Goal: Information Seeking & Learning: Compare options

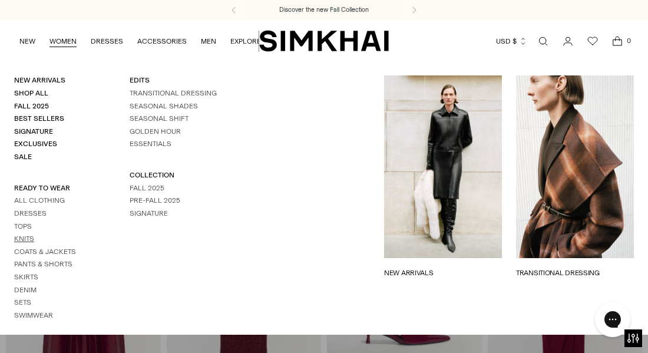
click at [24, 238] on link "Knits" at bounding box center [24, 239] width 20 height 8
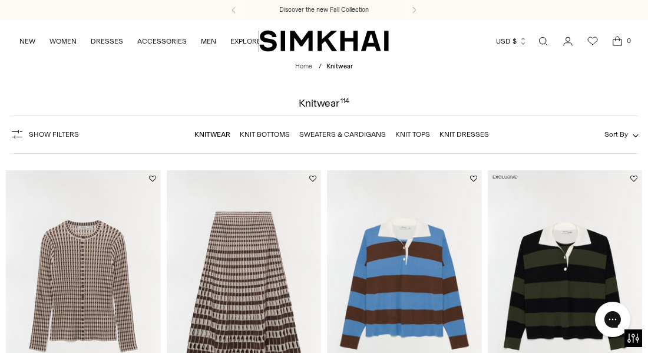
click at [542, 41] on link "Open search modal" at bounding box center [544, 41] width 24 height 24
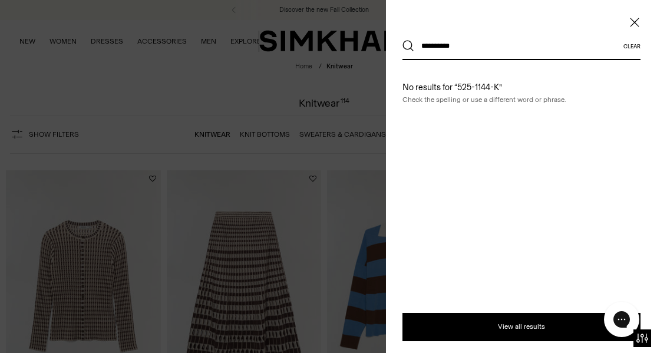
type input "**********"
click at [403, 40] on button "Search" at bounding box center [409, 46] width 12 height 12
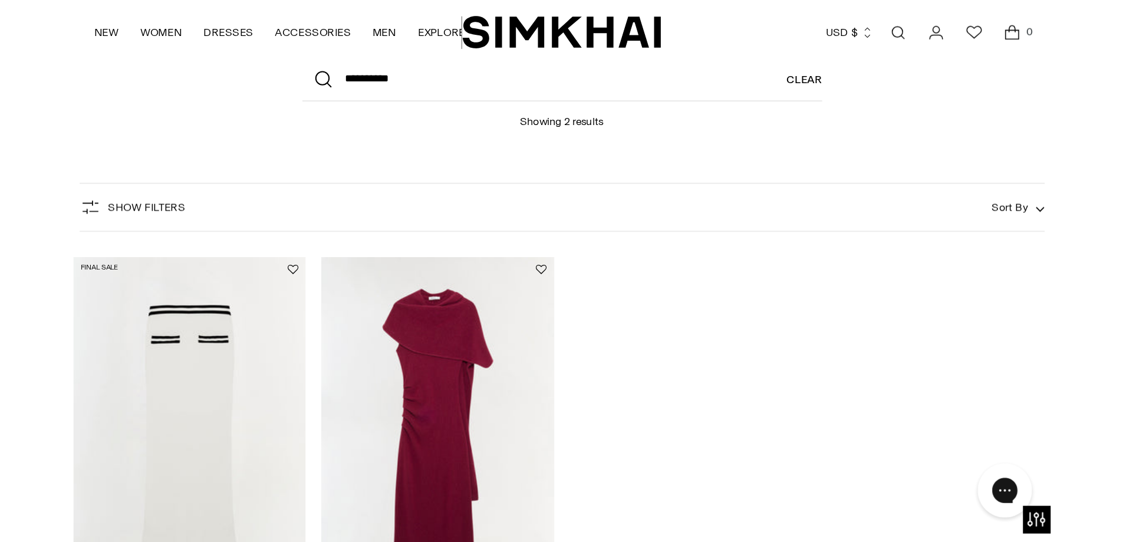
scroll to position [118, 0]
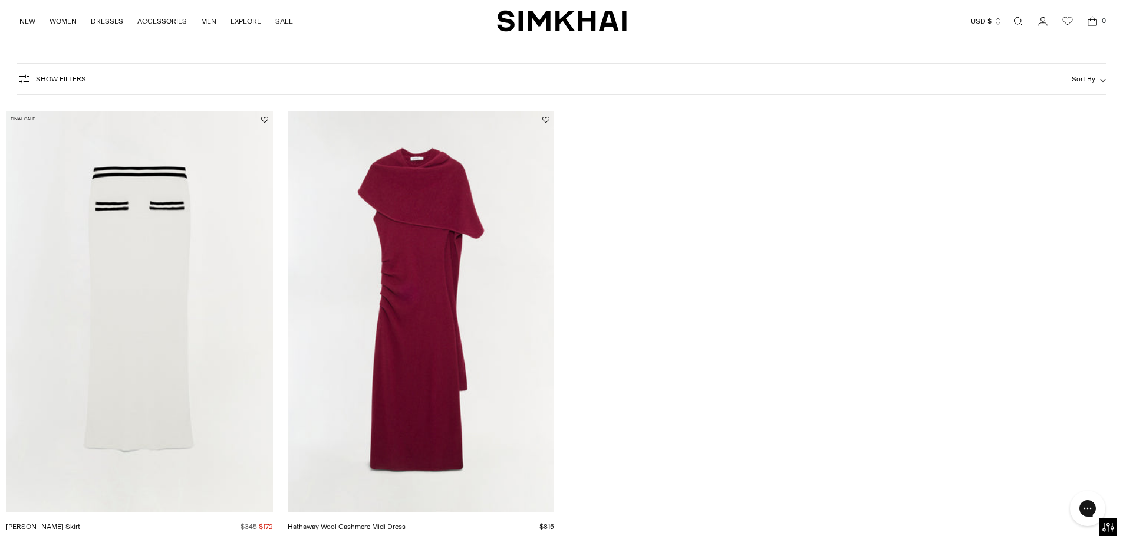
click at [0, 0] on img "Hathaway Wool Cashmere Midi Dress" at bounding box center [0, 0] width 0 height 0
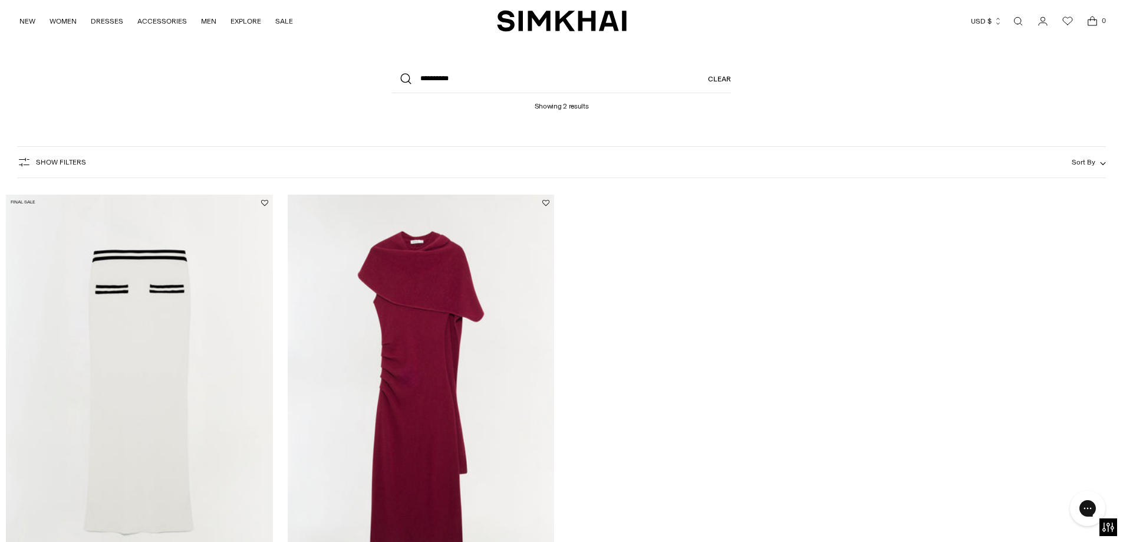
scroll to position [28, 0]
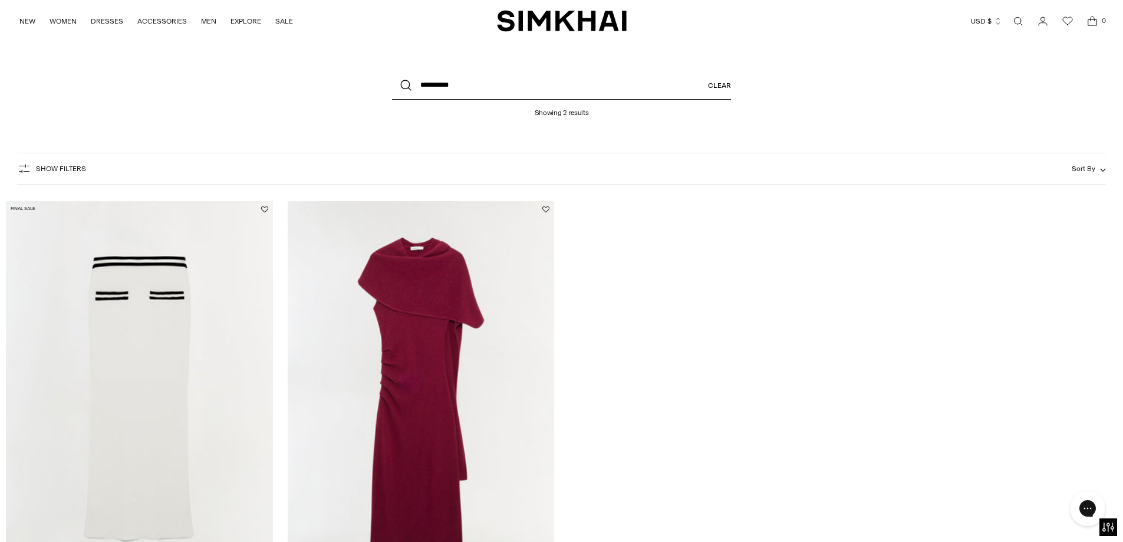
click at [495, 87] on input "**********" at bounding box center [561, 85] width 339 height 28
click at [448, 88] on input "**********" at bounding box center [561, 85] width 339 height 28
type input "**********"
click at [392, 71] on button "Search" at bounding box center [406, 85] width 28 height 28
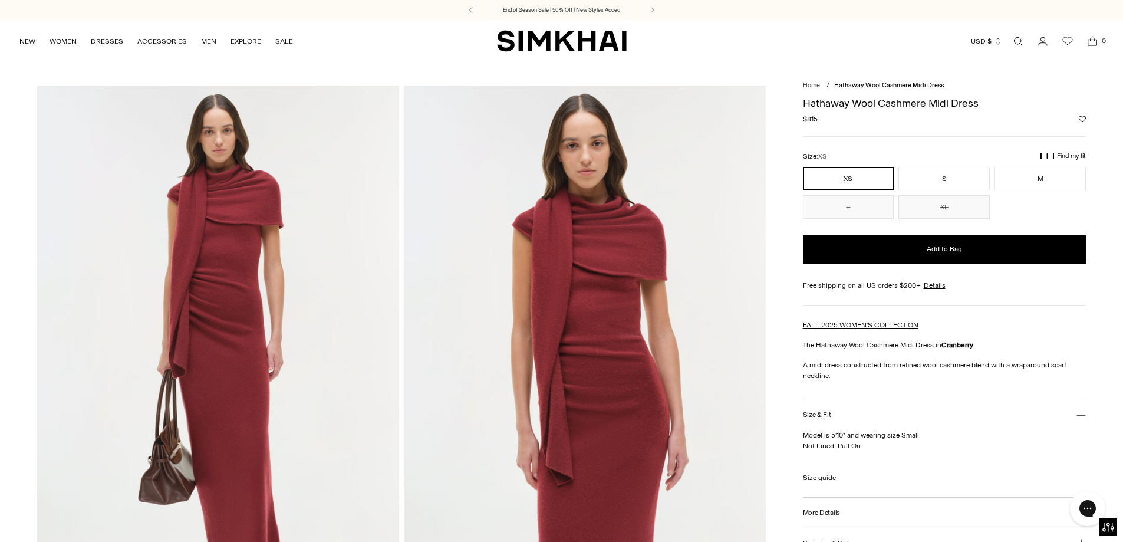
click at [206, 329] on img at bounding box center [218, 356] width 362 height 543
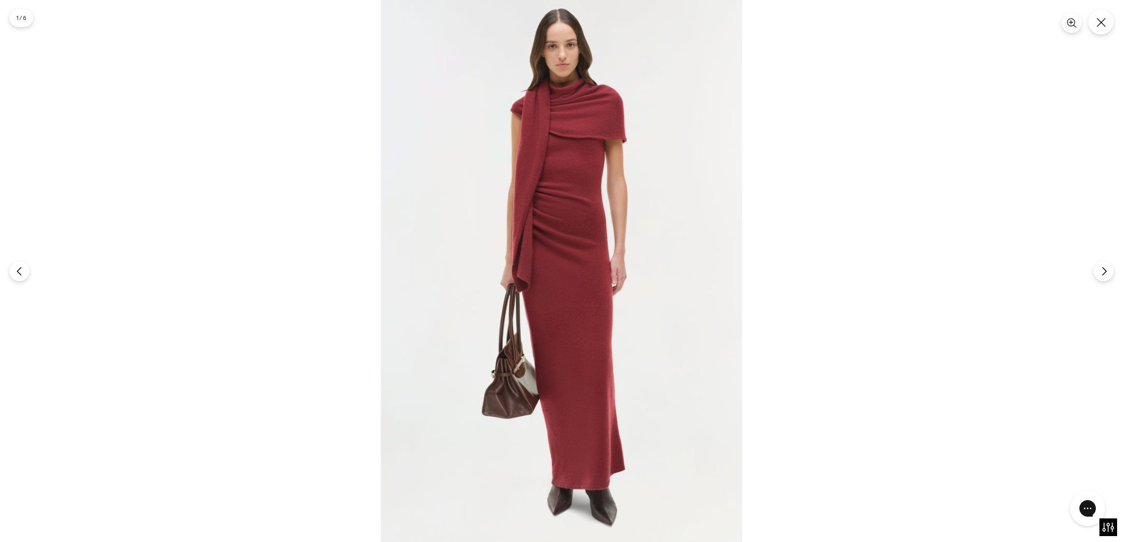
click at [381, 329] on img at bounding box center [561, 271] width 361 height 542
click at [689, 282] on img at bounding box center [561, 271] width 361 height 542
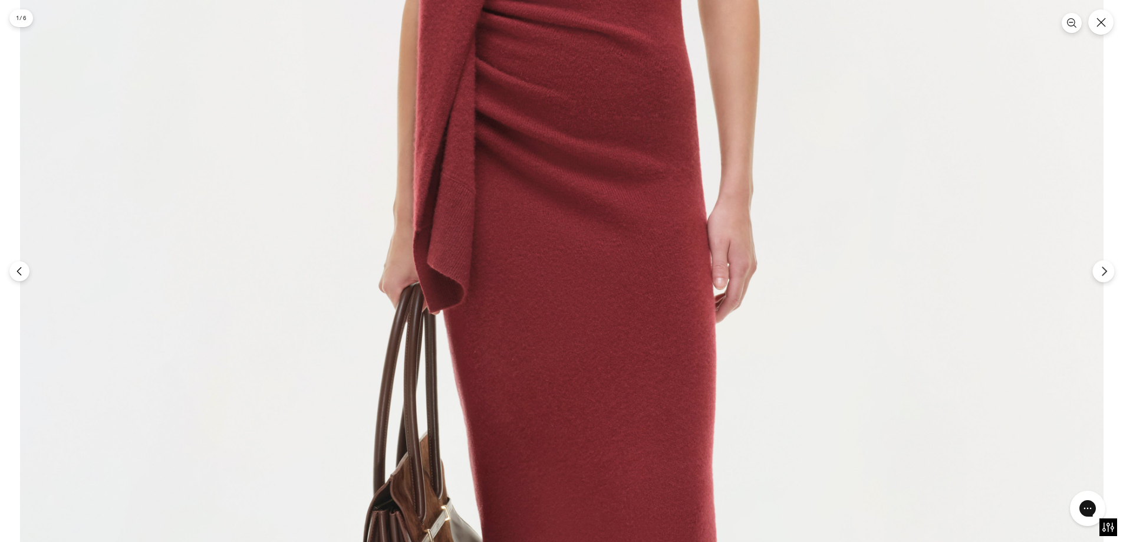
click at [1104, 269] on icon "Next" at bounding box center [1104, 271] width 11 height 11
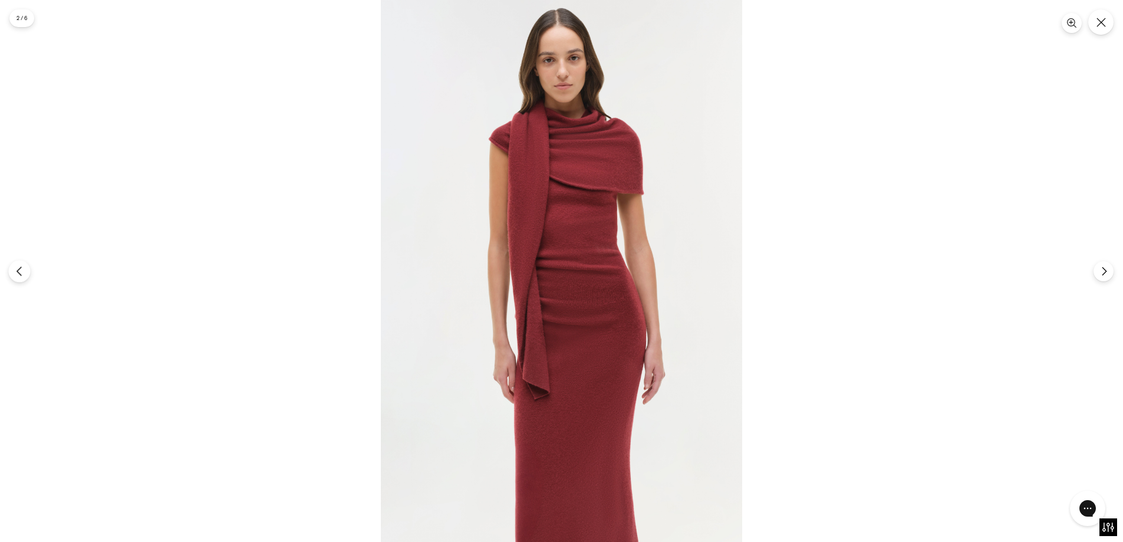
click at [22, 271] on icon "Previous" at bounding box center [19, 271] width 11 height 11
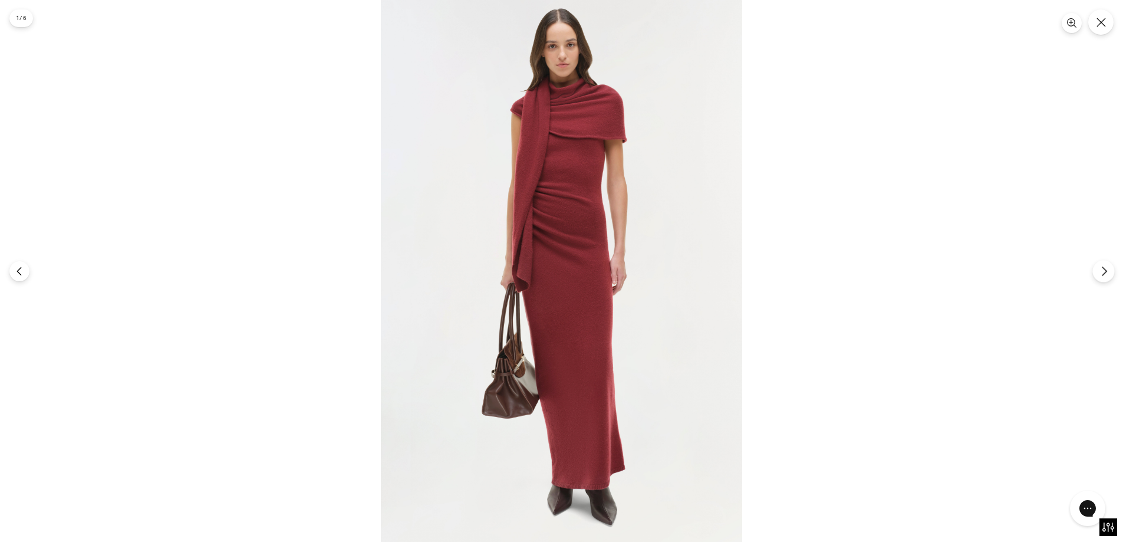
click at [1105, 269] on icon "Next" at bounding box center [1104, 270] width 4 height 9
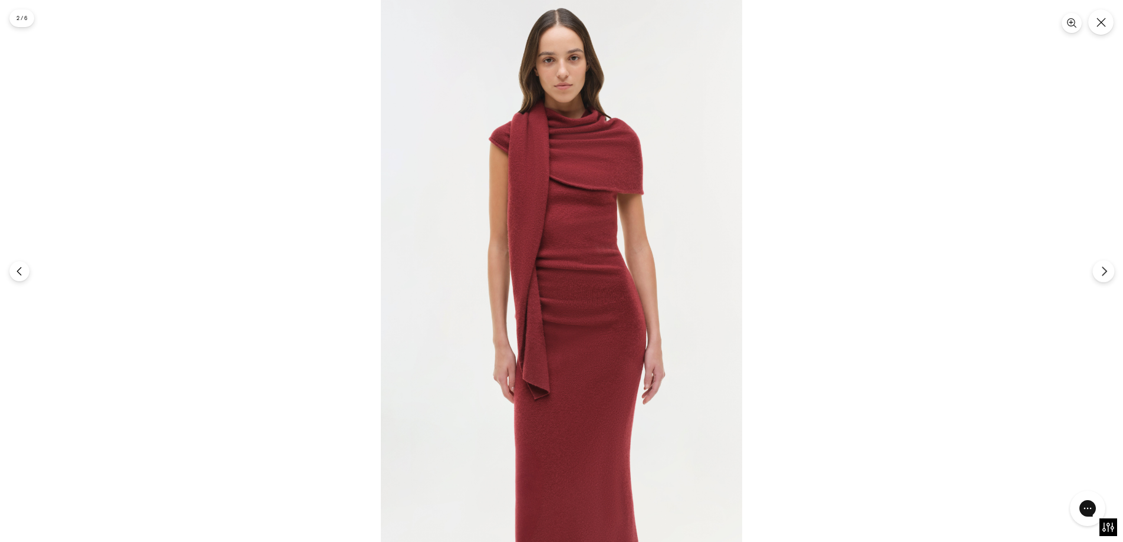
click at [1096, 271] on button "Next" at bounding box center [1103, 271] width 22 height 22
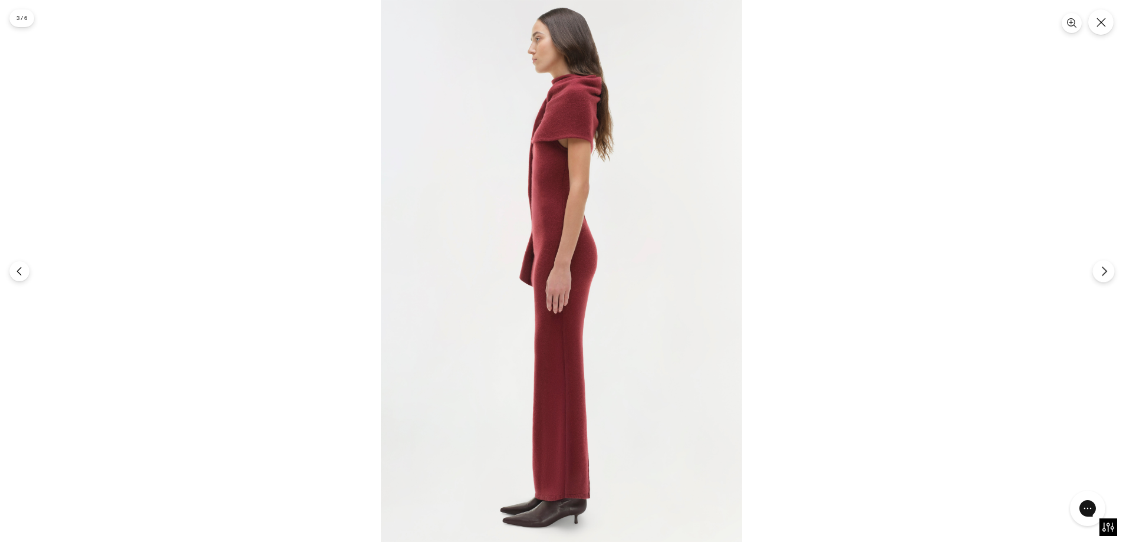
click at [1101, 271] on icon "Next" at bounding box center [1104, 271] width 11 height 11
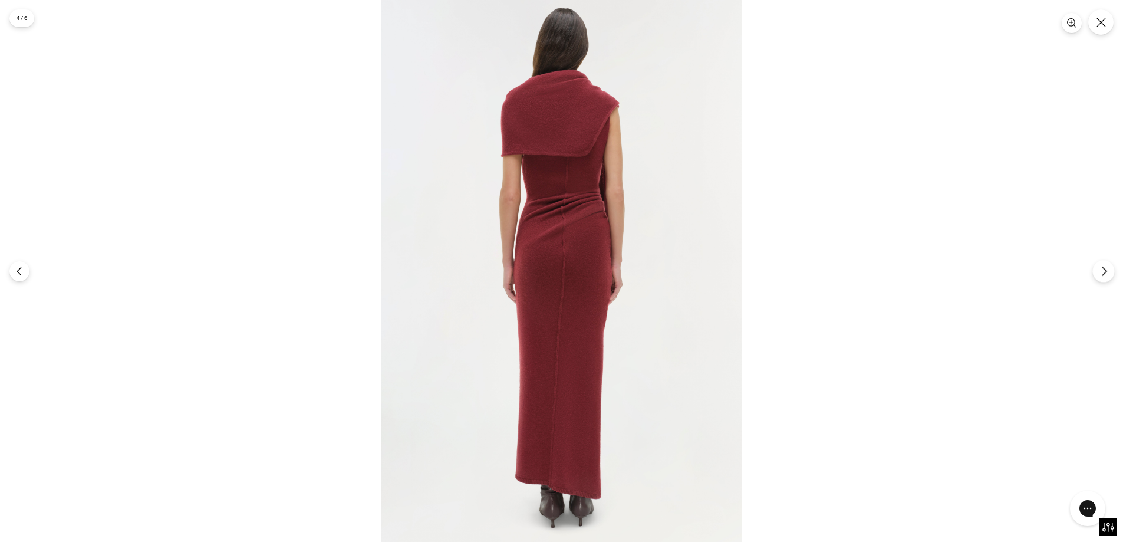
click at [1098, 272] on button "Next" at bounding box center [1103, 271] width 22 height 22
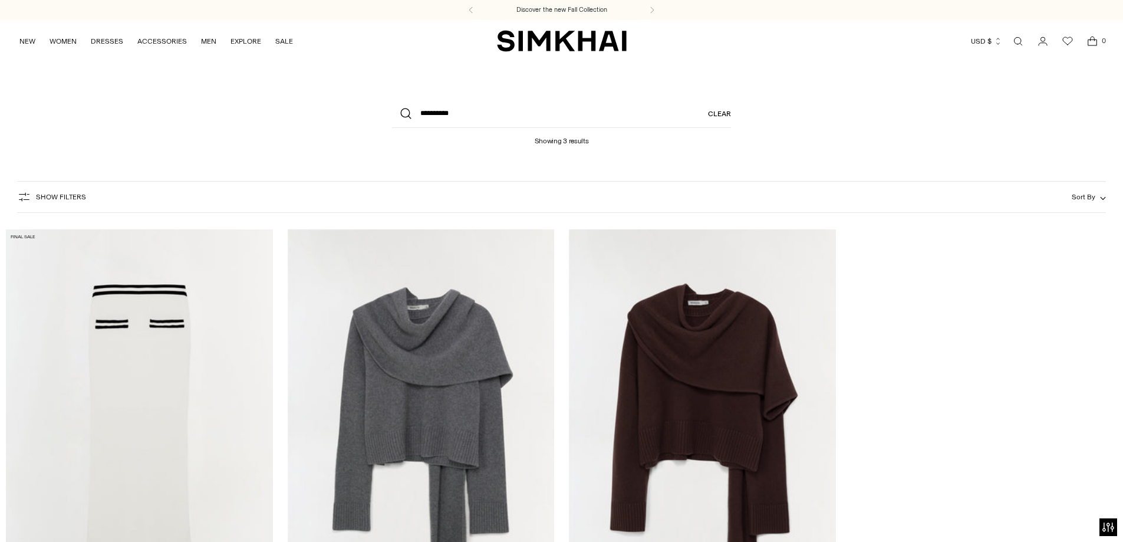
scroll to position [59, 0]
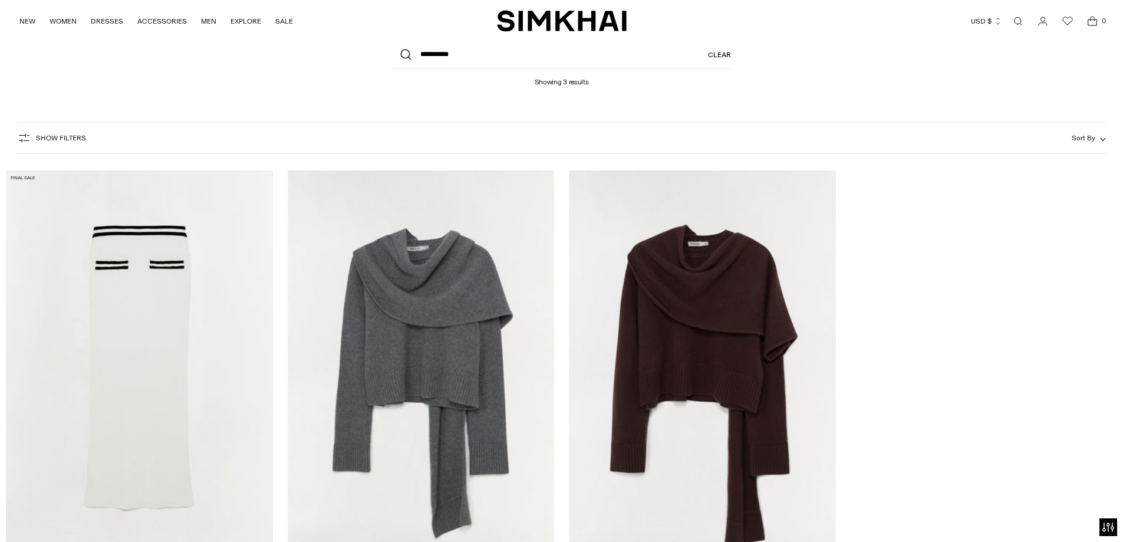
click at [0, 0] on img "Elson Wool Cashmere Scarf Sweater" at bounding box center [0, 0] width 0 height 0
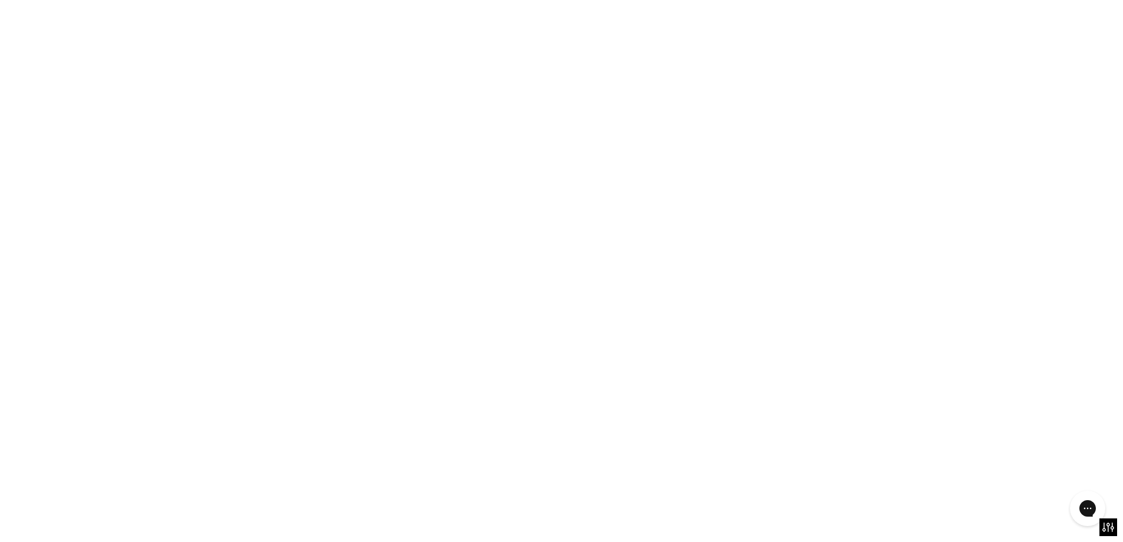
scroll to position [0, 0]
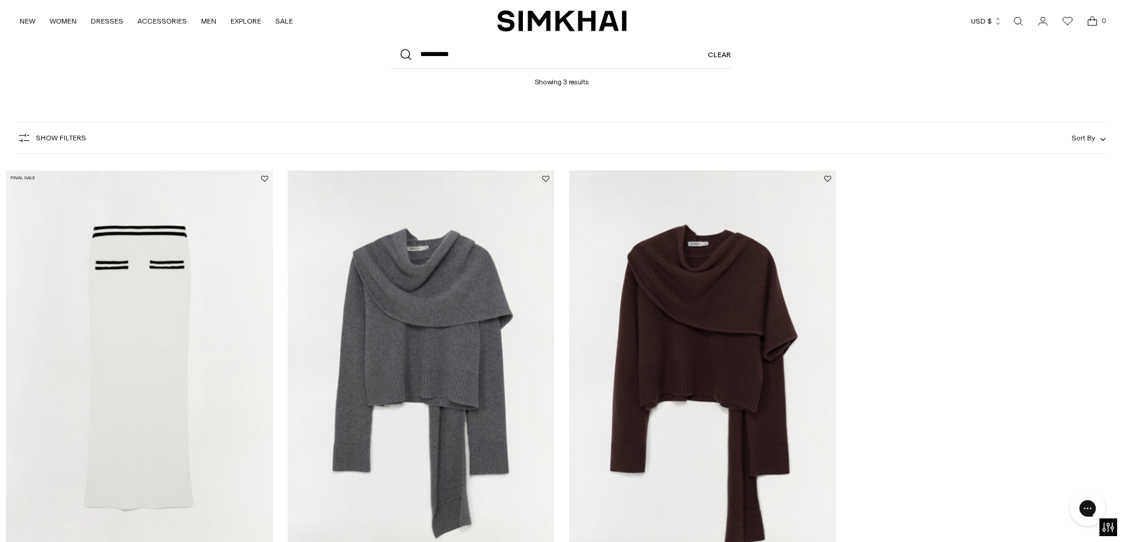
click at [0, 0] on img "Elson Wool Cashmere Scarf Sweater" at bounding box center [0, 0] width 0 height 0
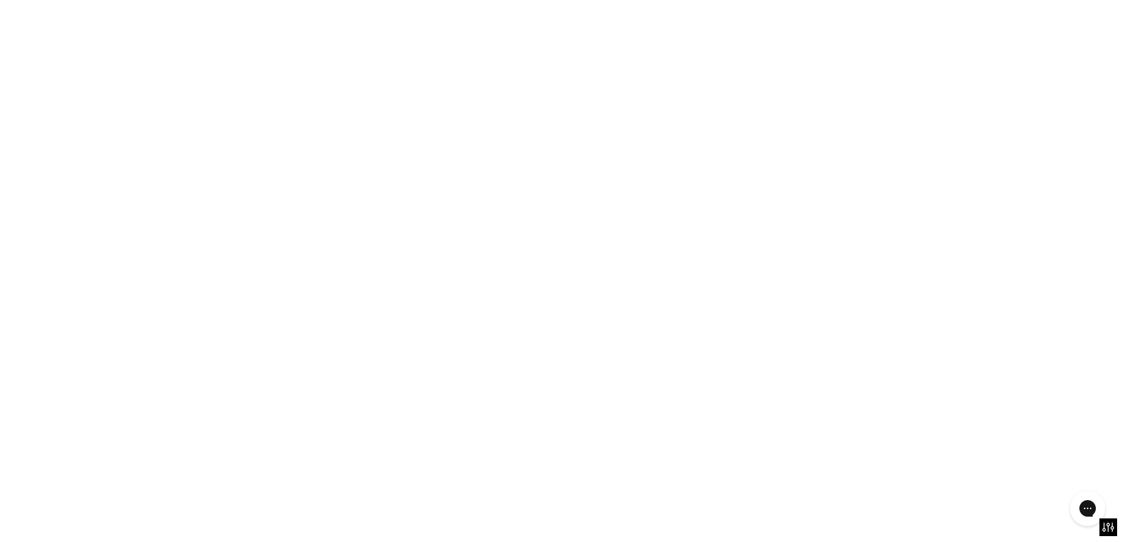
click at [0, 0] on img "Elson Wool Cashmere Scarf Sweater" at bounding box center [0, 0] width 0 height 0
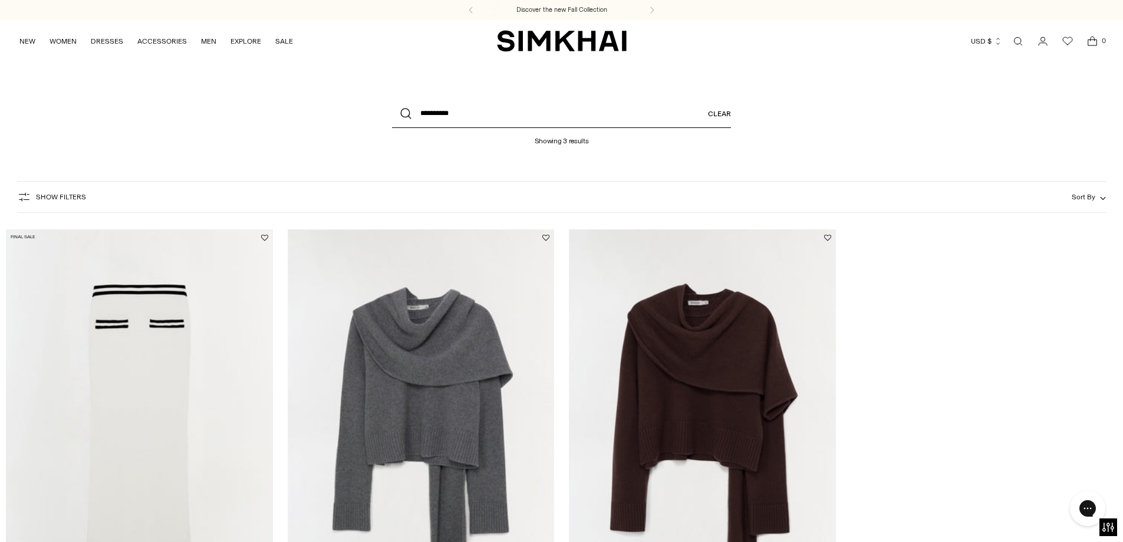
click at [450, 114] on input "**********" at bounding box center [561, 114] width 339 height 28
click at [449, 118] on input "**********" at bounding box center [561, 114] width 339 height 28
type input "**********"
click at [392, 100] on button "Search" at bounding box center [406, 114] width 28 height 28
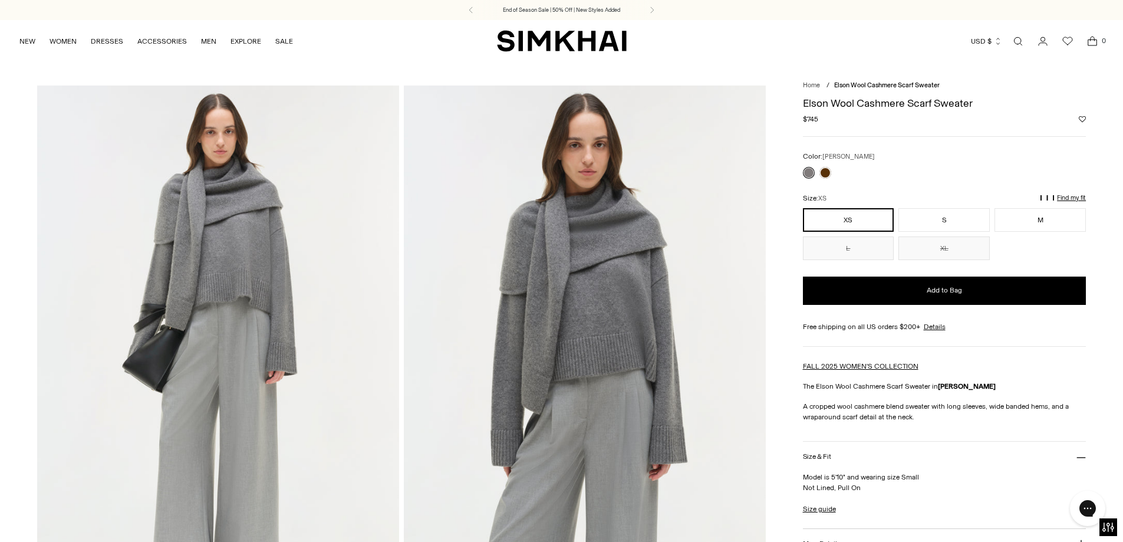
click at [297, 338] on img at bounding box center [218, 356] width 362 height 543
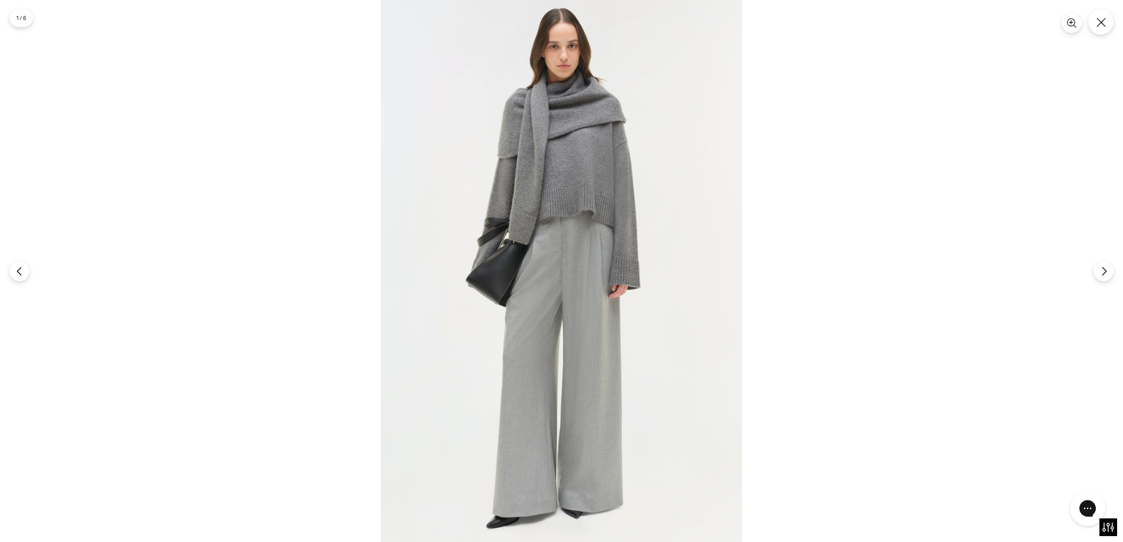
click at [381, 338] on img at bounding box center [561, 271] width 361 height 542
click at [556, 268] on img at bounding box center [561, 271] width 361 height 542
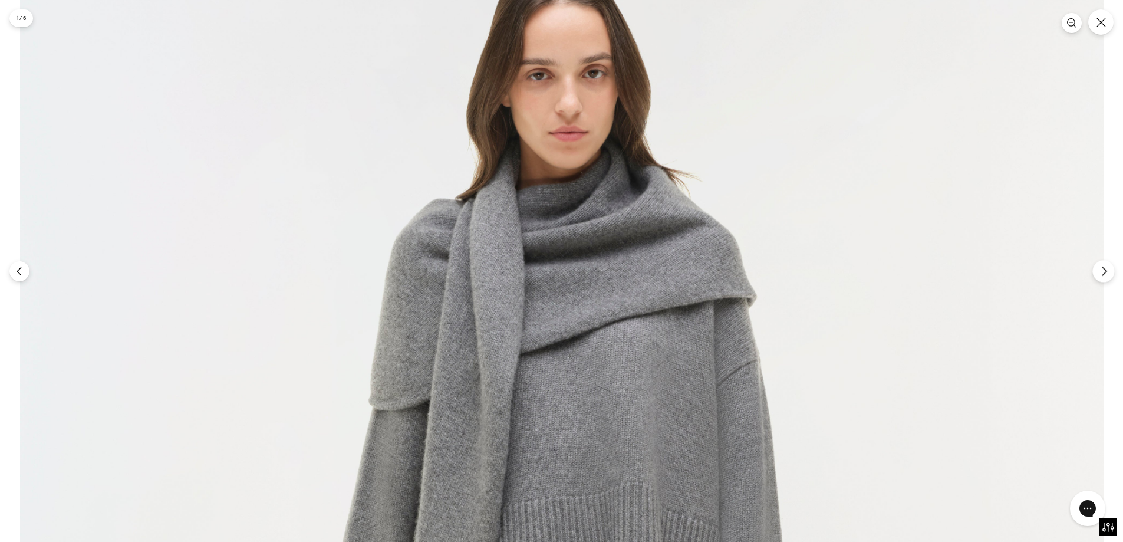
click at [1109, 271] on icon "Next" at bounding box center [1104, 271] width 11 height 11
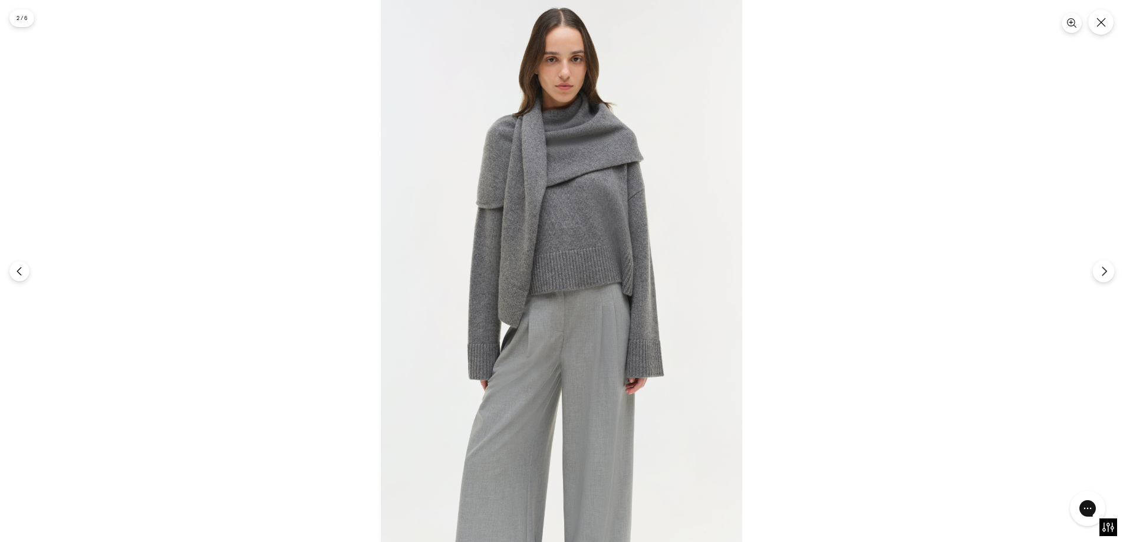
click at [1102, 274] on icon "Next" at bounding box center [1104, 271] width 11 height 11
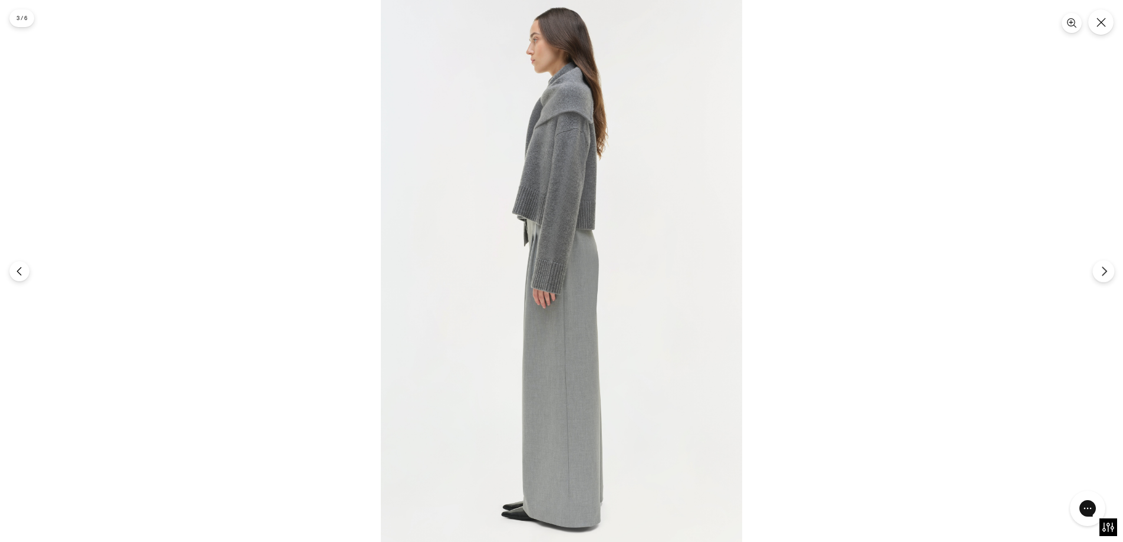
click at [1111, 271] on button "Next" at bounding box center [1103, 271] width 22 height 22
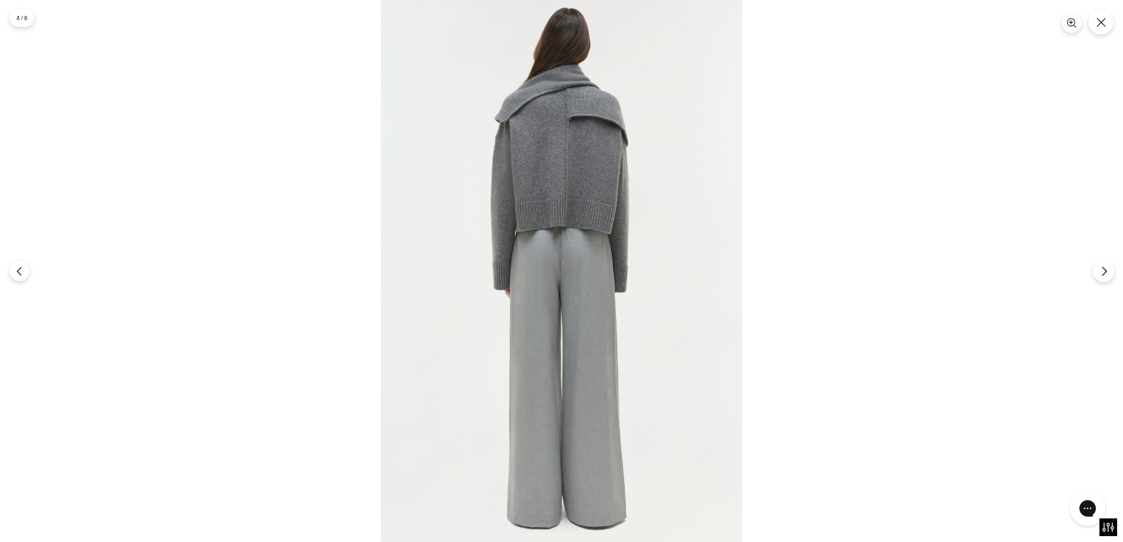
click at [1102, 265] on button "Next" at bounding box center [1103, 271] width 22 height 22
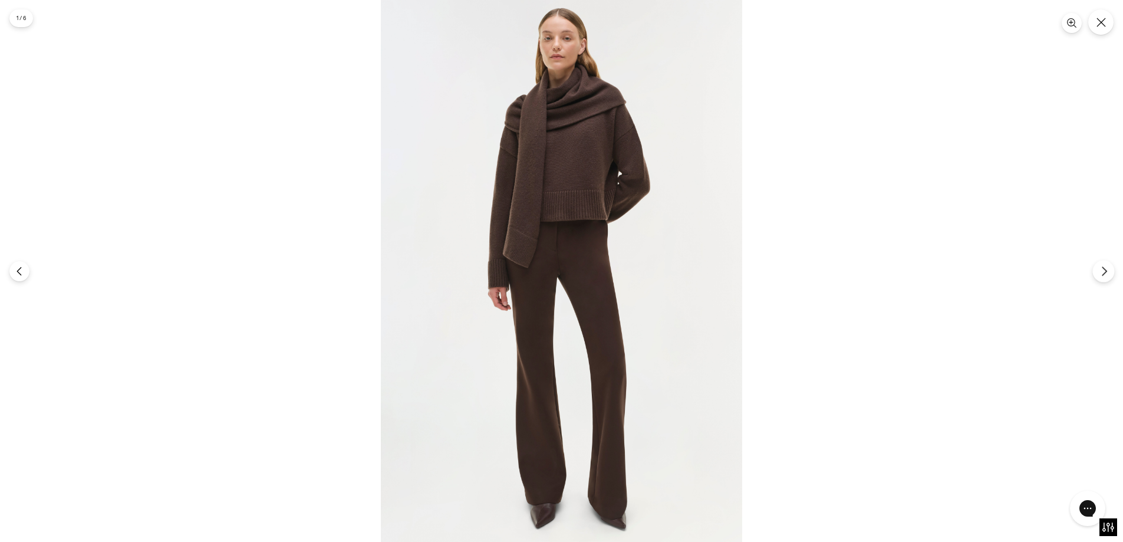
click at [1102, 271] on icon "Next" at bounding box center [1104, 271] width 11 height 11
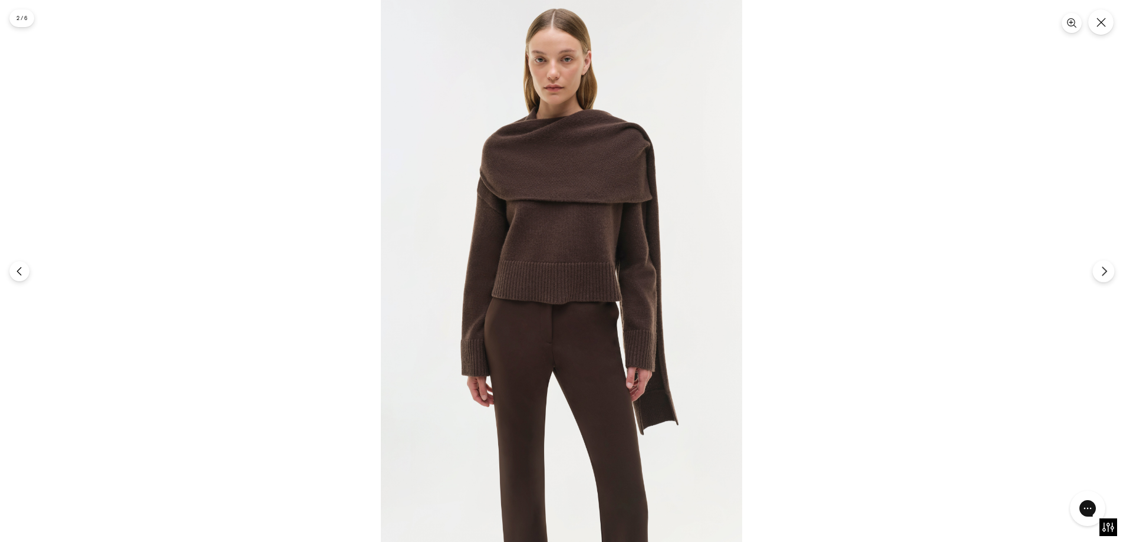
click at [1099, 274] on icon "Next" at bounding box center [1104, 271] width 11 height 11
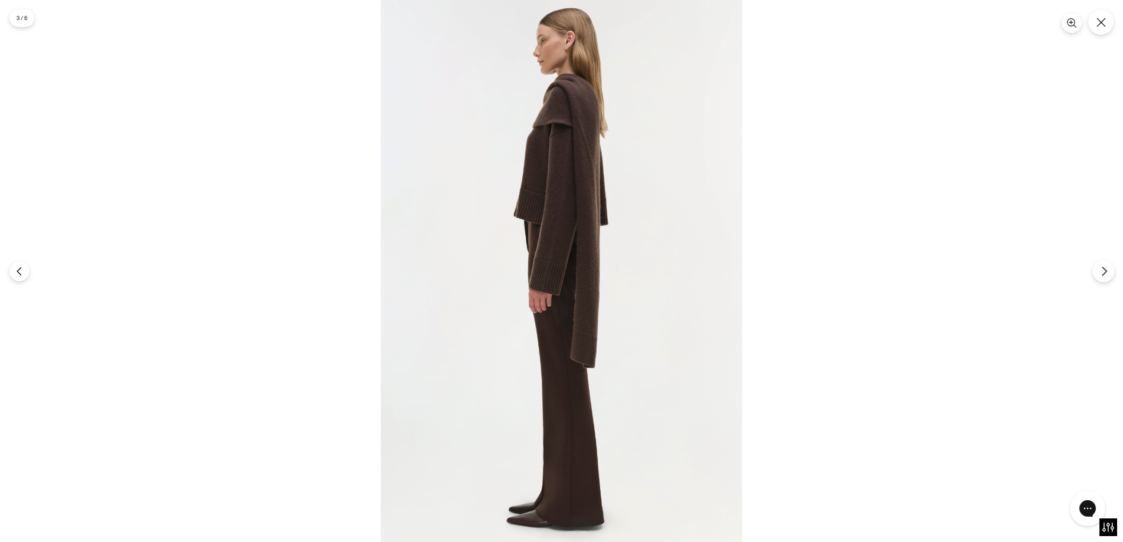
click at [1103, 276] on icon "Next" at bounding box center [1104, 271] width 11 height 11
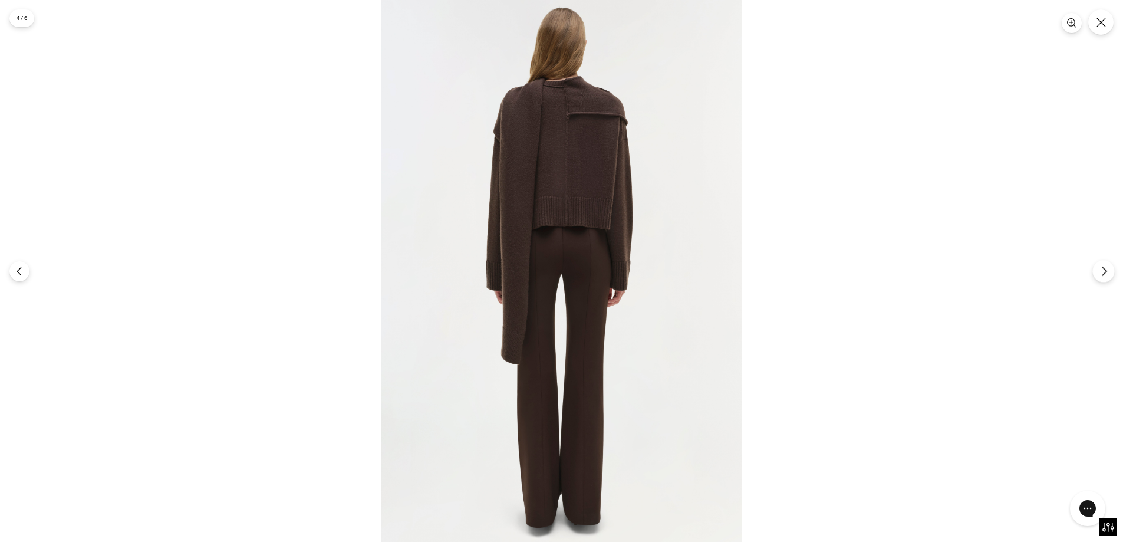
click at [1096, 264] on button "Next" at bounding box center [1103, 271] width 22 height 22
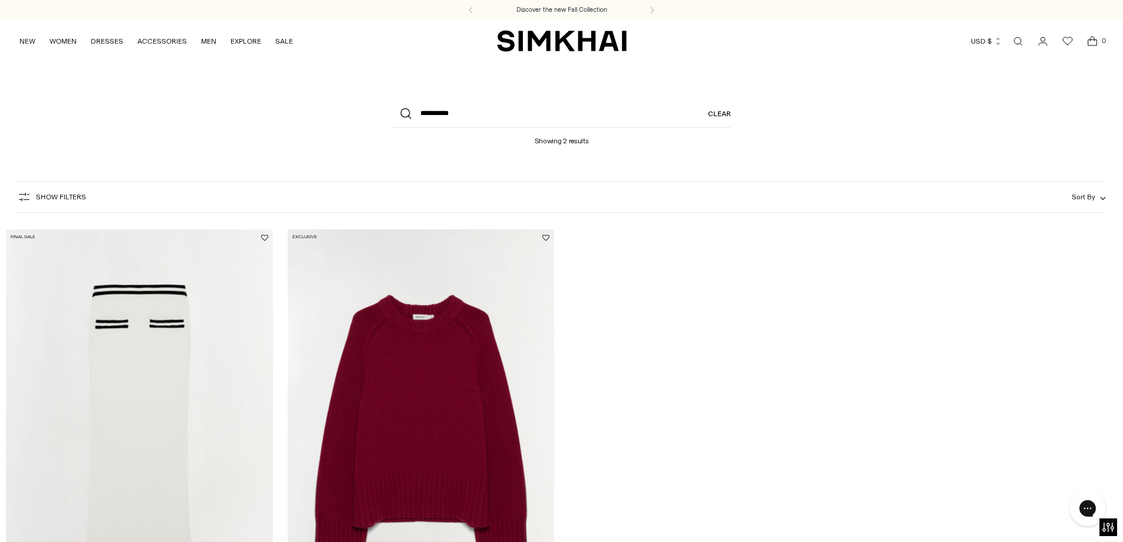
click at [0, 0] on img "Curtis Cashmere Crewneck" at bounding box center [0, 0] width 0 height 0
click at [446, 114] on input "**********" at bounding box center [561, 114] width 339 height 28
type input "**********"
click at [392, 100] on button "Search" at bounding box center [406, 114] width 28 height 28
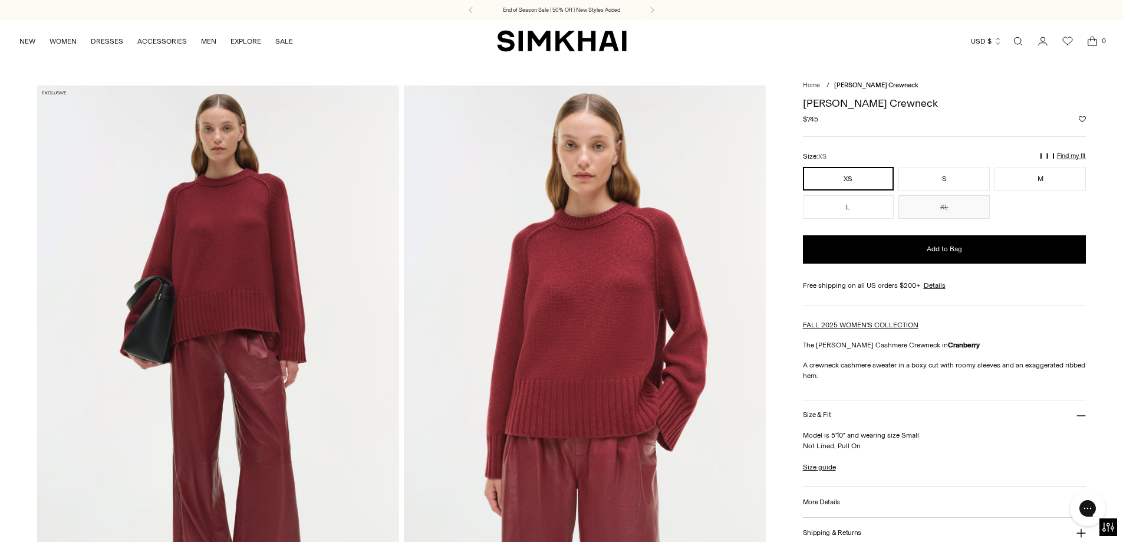
click at [265, 285] on img at bounding box center [218, 356] width 362 height 543
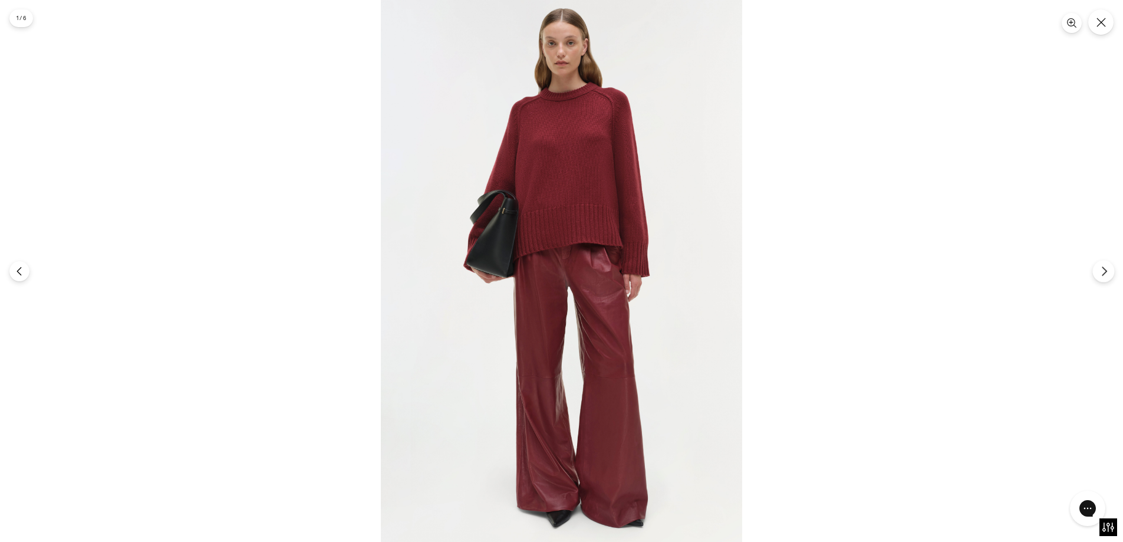
click at [1101, 266] on icon "Next" at bounding box center [1104, 271] width 11 height 11
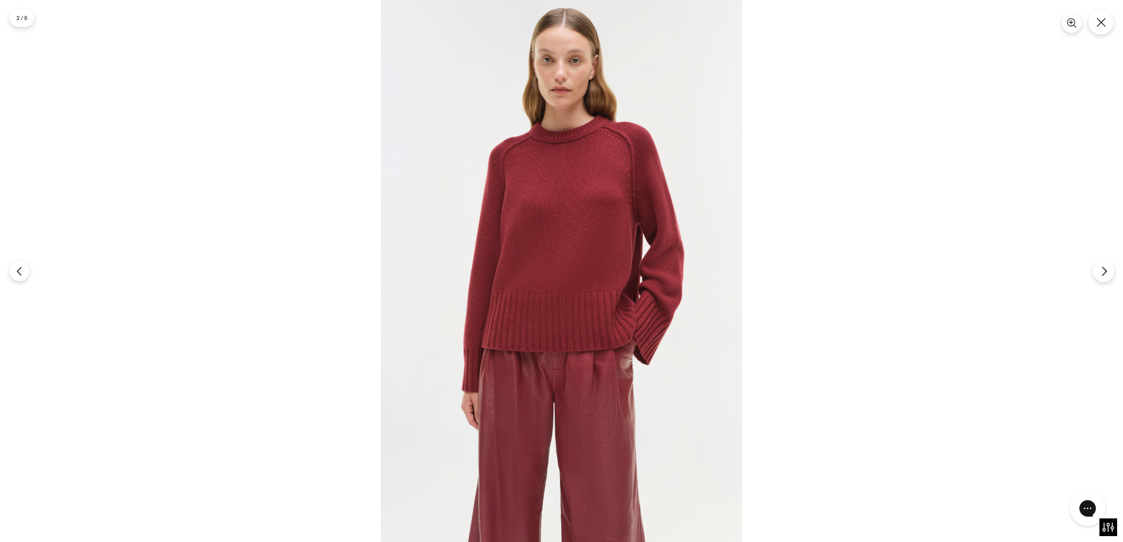
click at [1099, 271] on icon "Next" at bounding box center [1104, 271] width 11 height 11
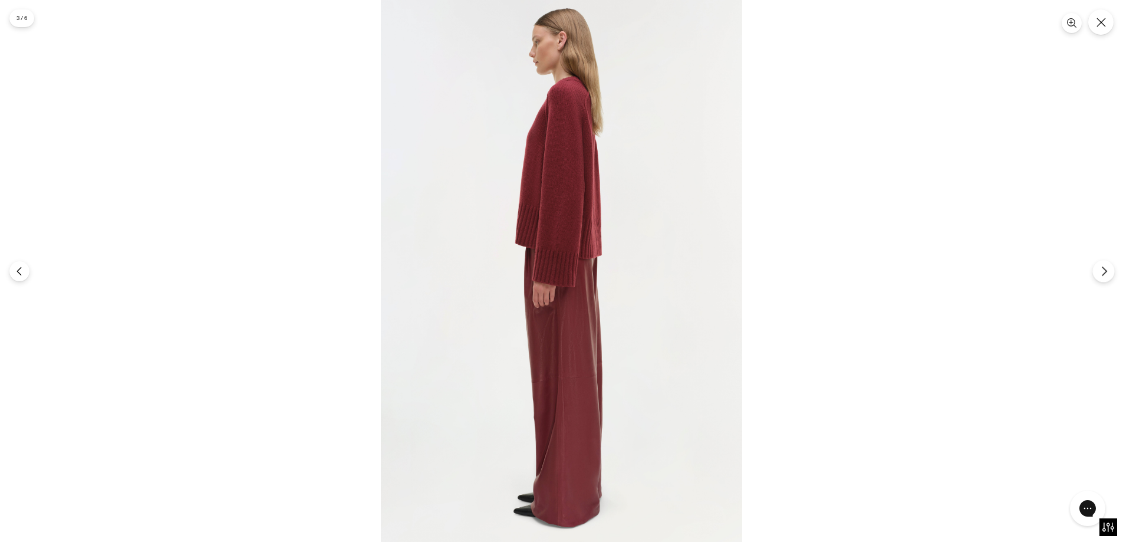
click at [1105, 268] on icon "Next" at bounding box center [1104, 271] width 11 height 11
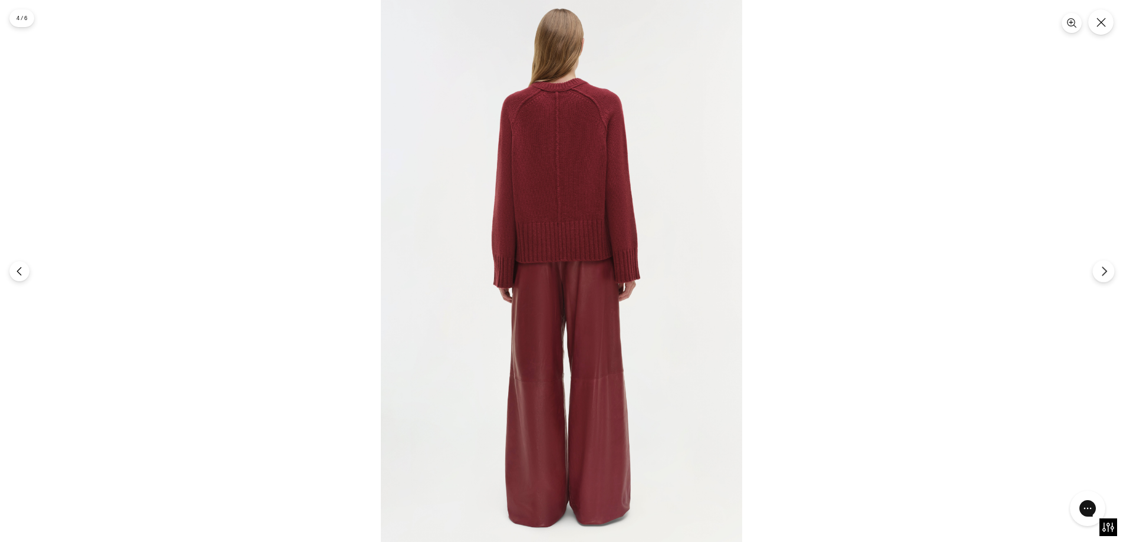
click at [1101, 276] on button "Next" at bounding box center [1103, 271] width 22 height 22
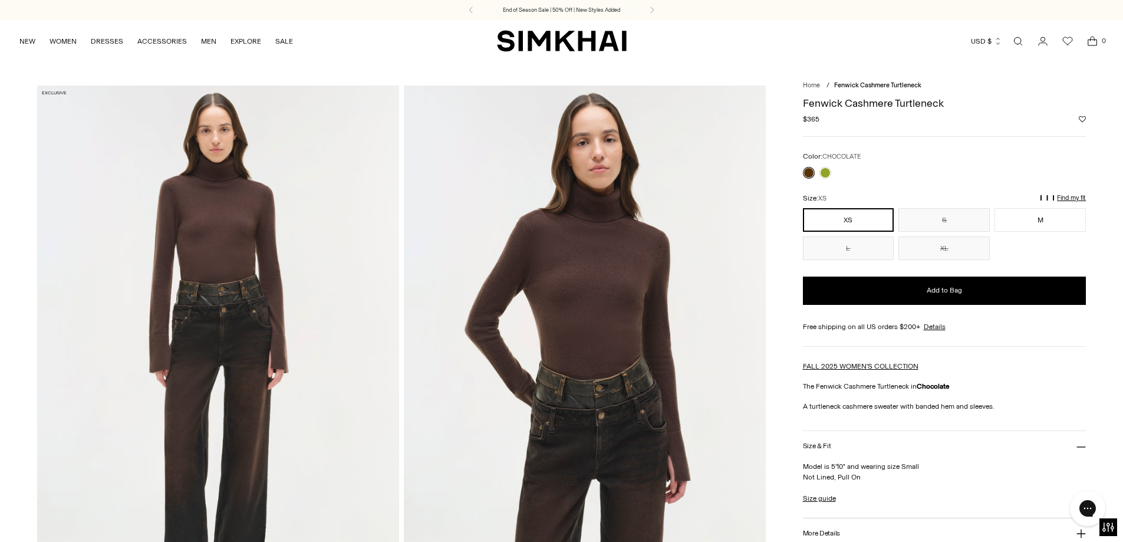
click at [267, 265] on img at bounding box center [218, 356] width 362 height 543
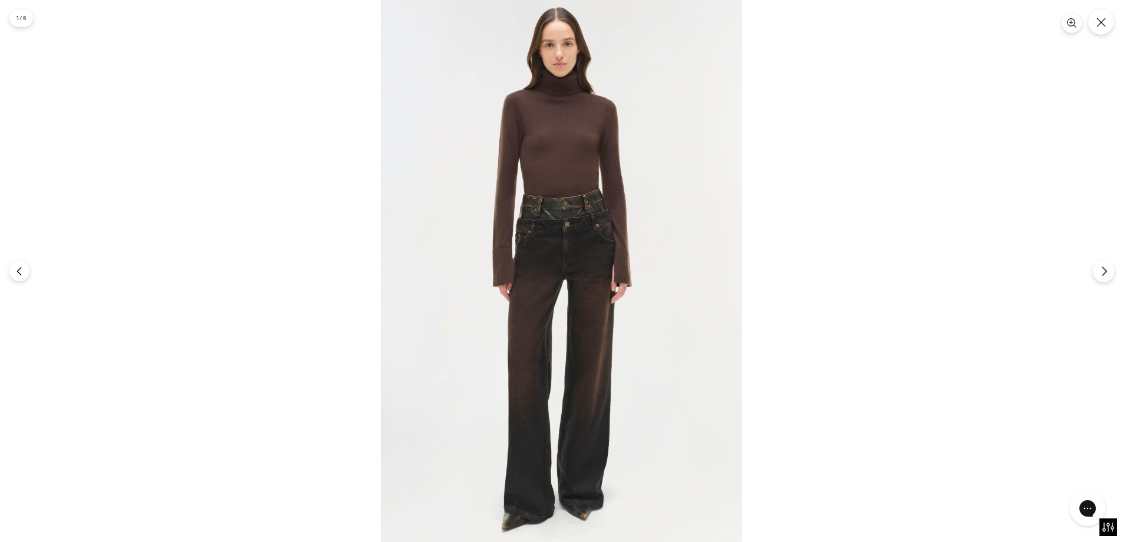
click at [1110, 275] on button "Next" at bounding box center [1103, 271] width 22 height 22
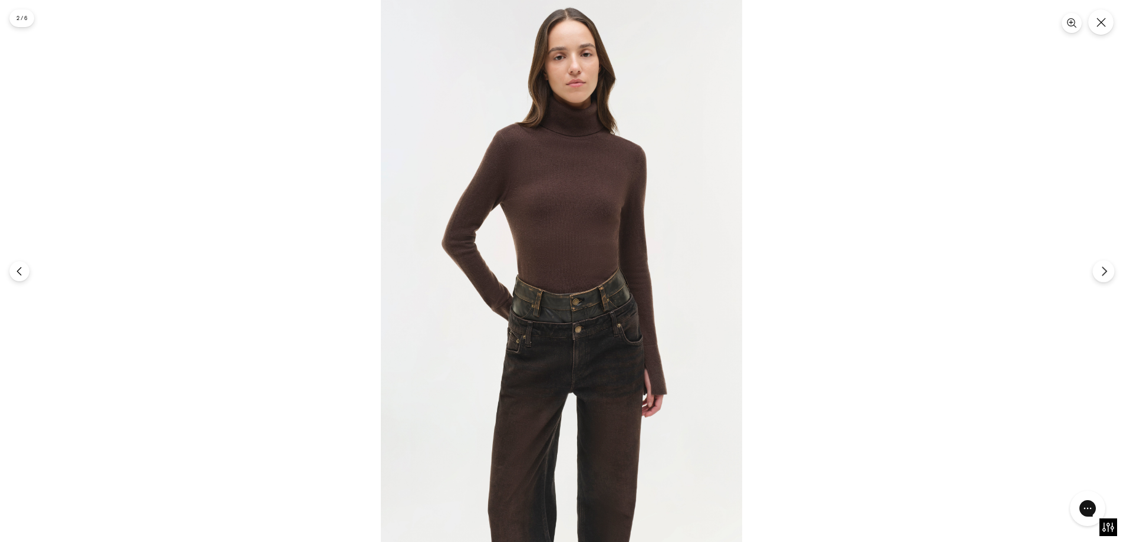
click at [1099, 268] on button "Next" at bounding box center [1103, 271] width 22 height 22
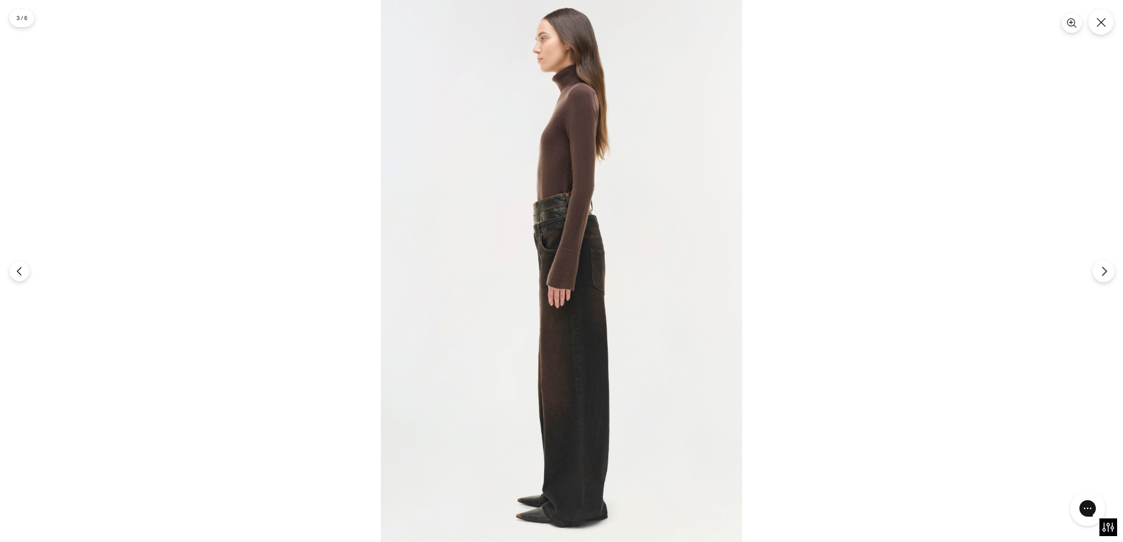
click at [1098, 269] on button "Next" at bounding box center [1103, 271] width 22 height 22
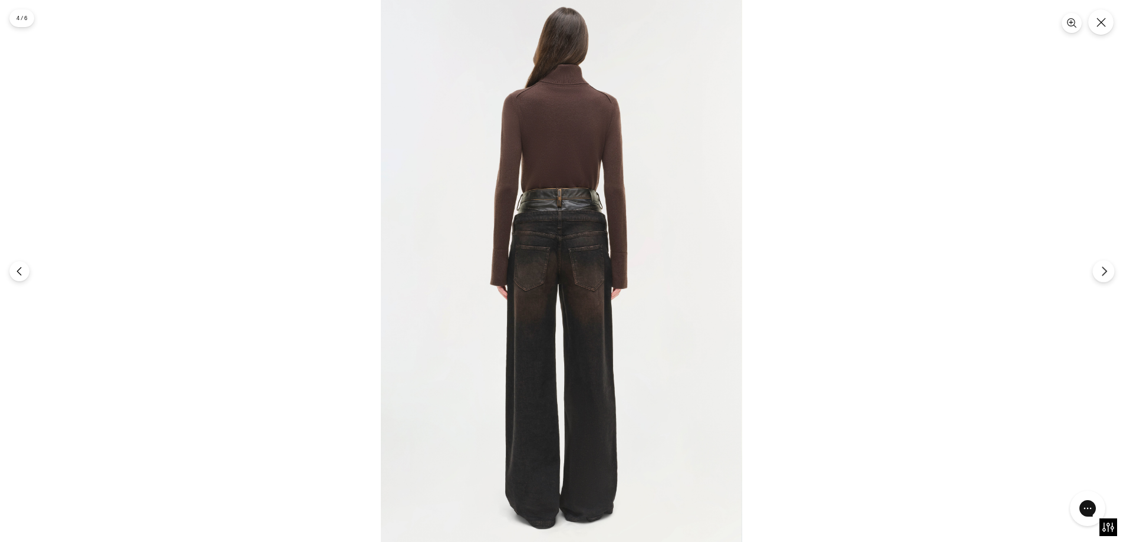
click at [1109, 273] on button "Next" at bounding box center [1103, 271] width 22 height 22
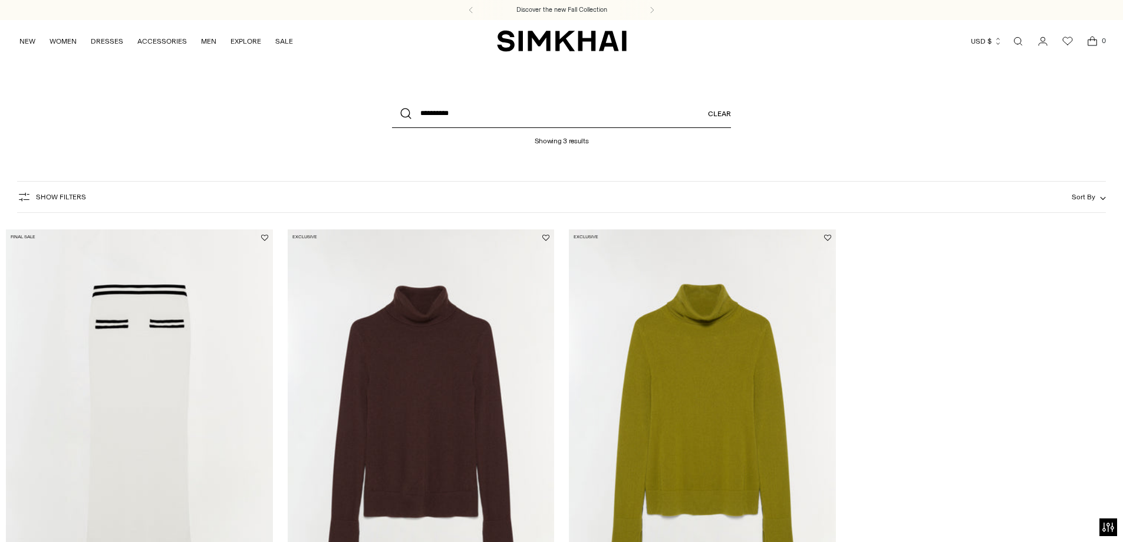
click at [445, 111] on input "**********" at bounding box center [561, 114] width 339 height 28
type input "**********"
click at [392, 100] on button "Search" at bounding box center [406, 114] width 28 height 28
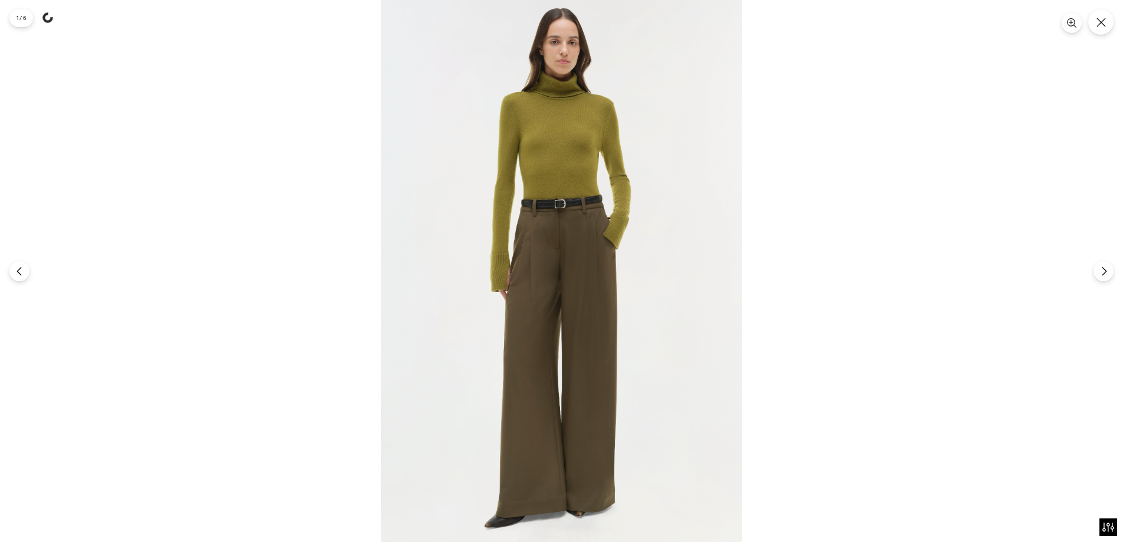
click at [571, 204] on img at bounding box center [561, 271] width 361 height 542
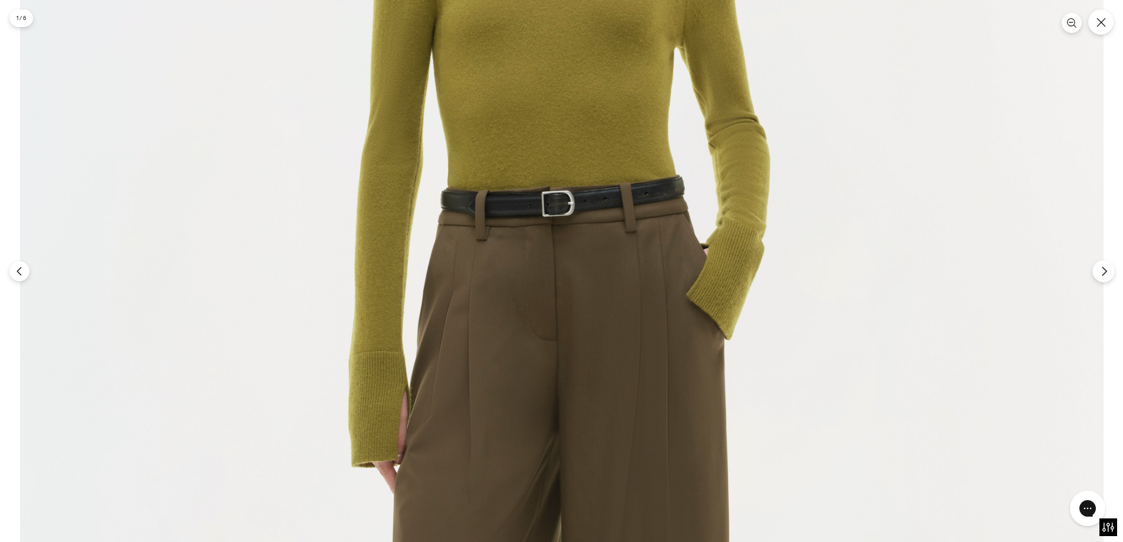
click at [1103, 272] on icon "Next" at bounding box center [1104, 271] width 11 height 11
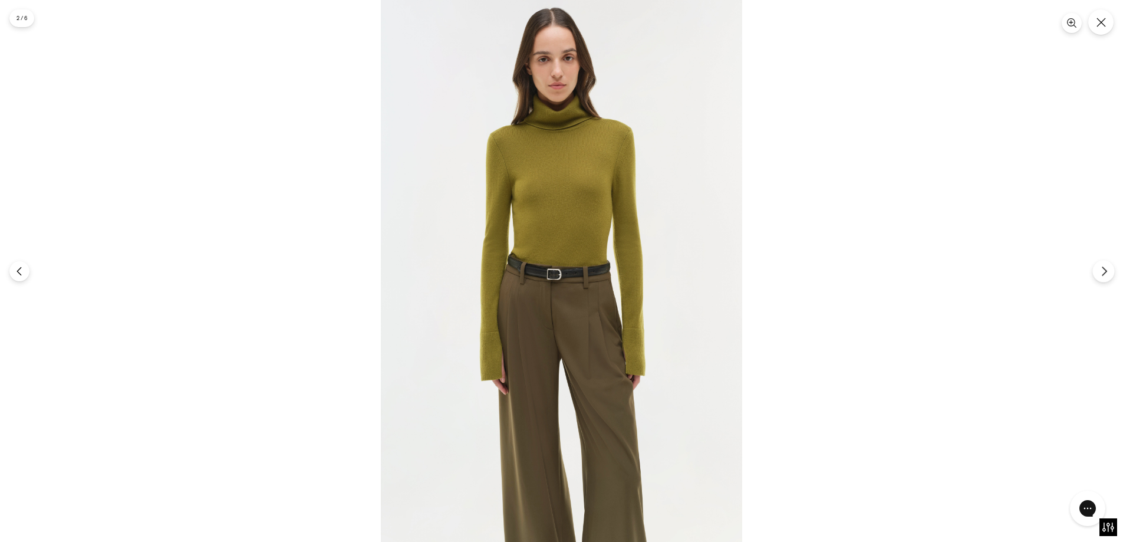
click at [1095, 271] on button "Next" at bounding box center [1103, 271] width 22 height 22
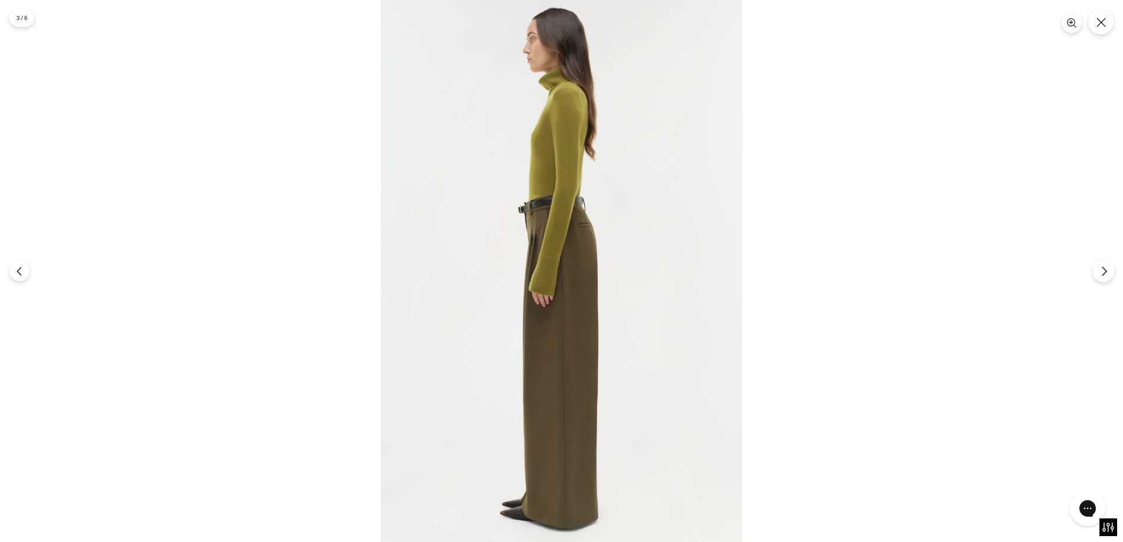
click at [1099, 272] on icon "Next" at bounding box center [1104, 271] width 11 height 11
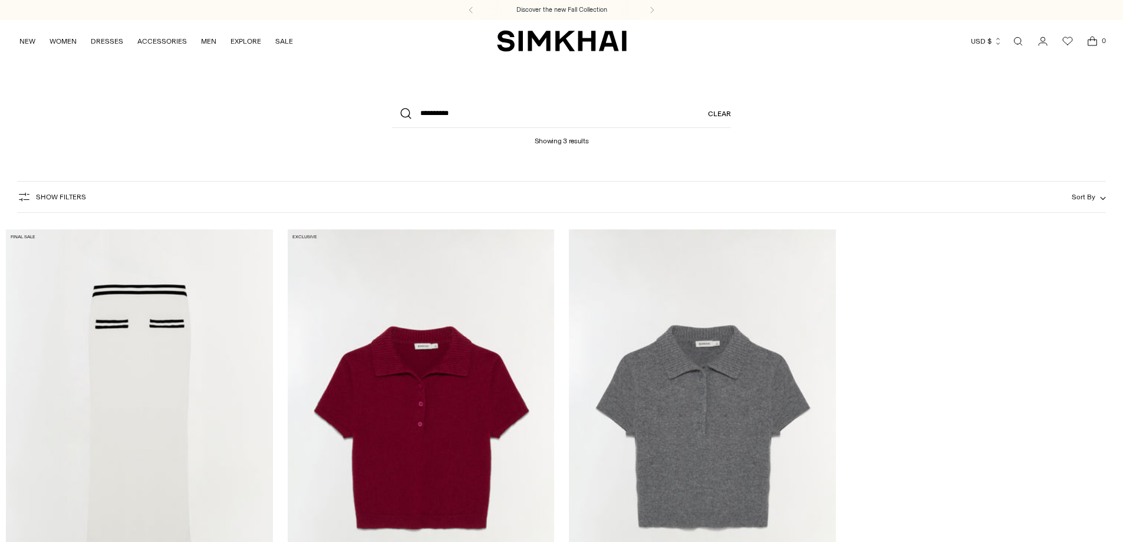
click at [0, 0] on img "Twila Cashmere Polo" at bounding box center [0, 0] width 0 height 0
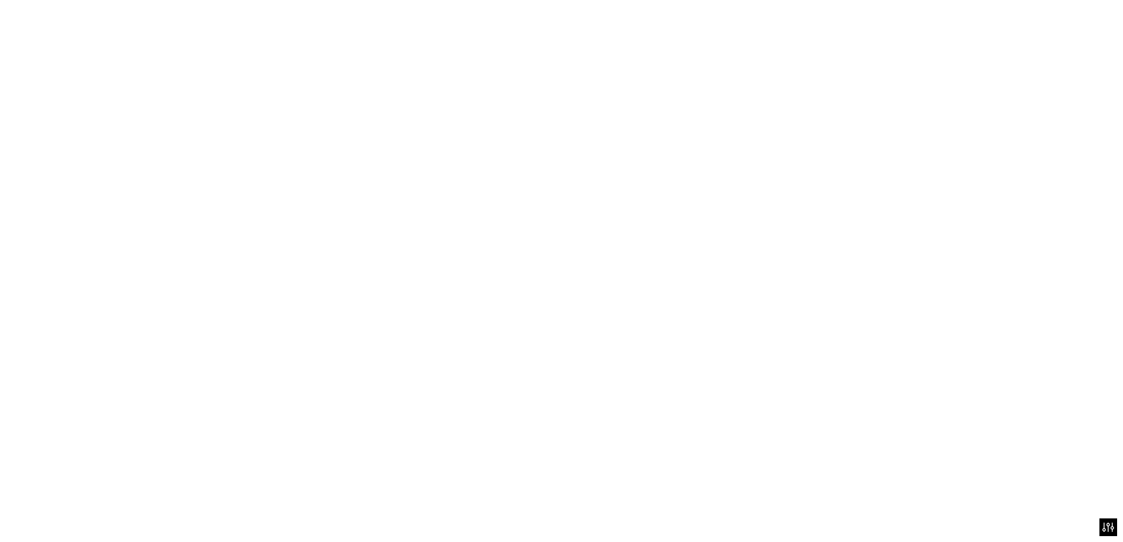
click at [0, 0] on img "Twila Cashmere Polo" at bounding box center [0, 0] width 0 height 0
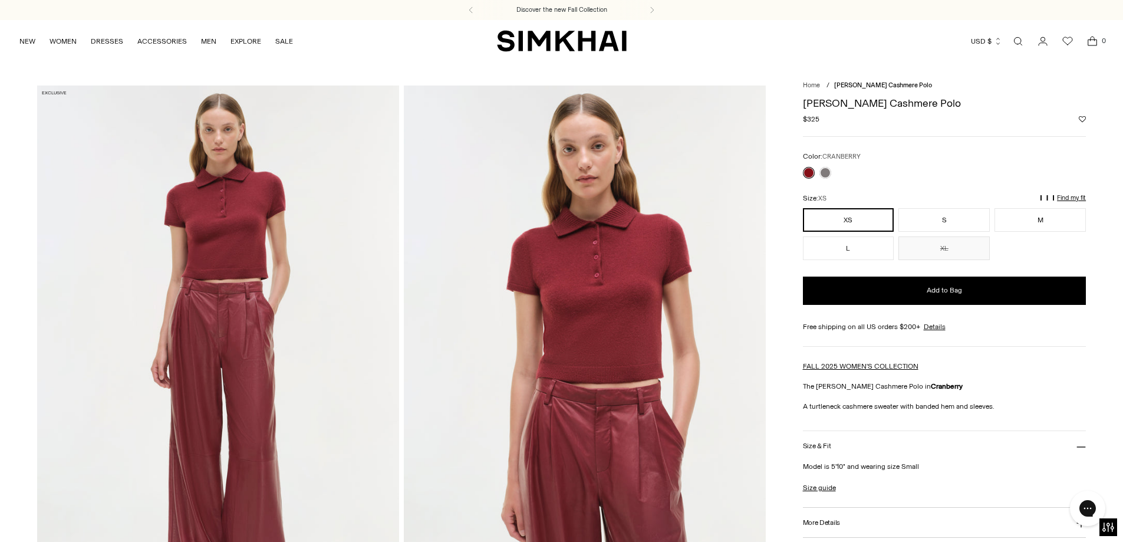
click at [275, 344] on img at bounding box center [218, 356] width 362 height 543
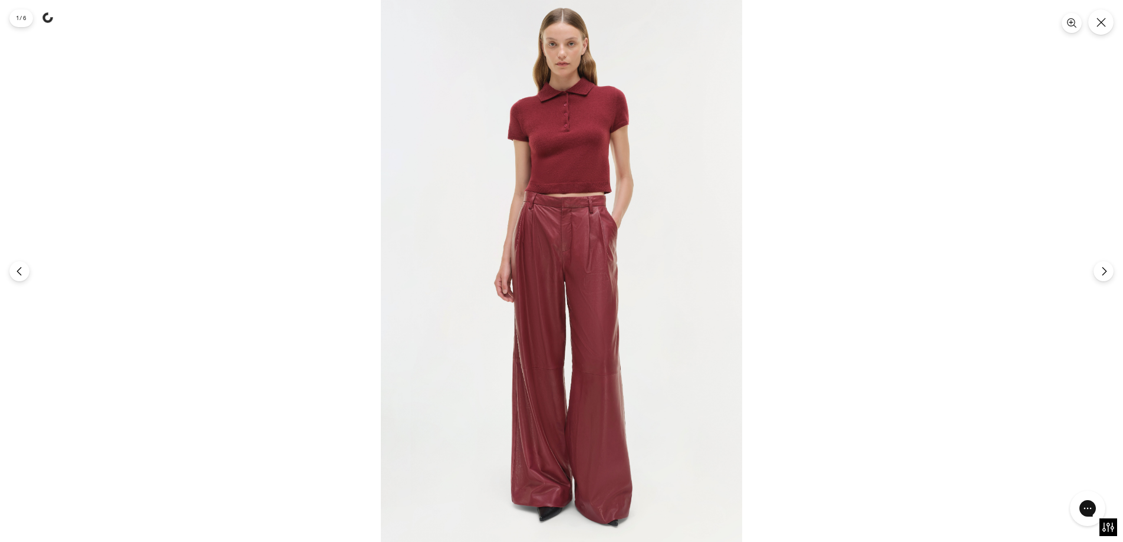
drag, startPoint x: 542, startPoint y: 327, endPoint x: 557, endPoint y: 174, distance: 153.4
click at [849, 140] on div at bounding box center [561, 271] width 1123 height 542
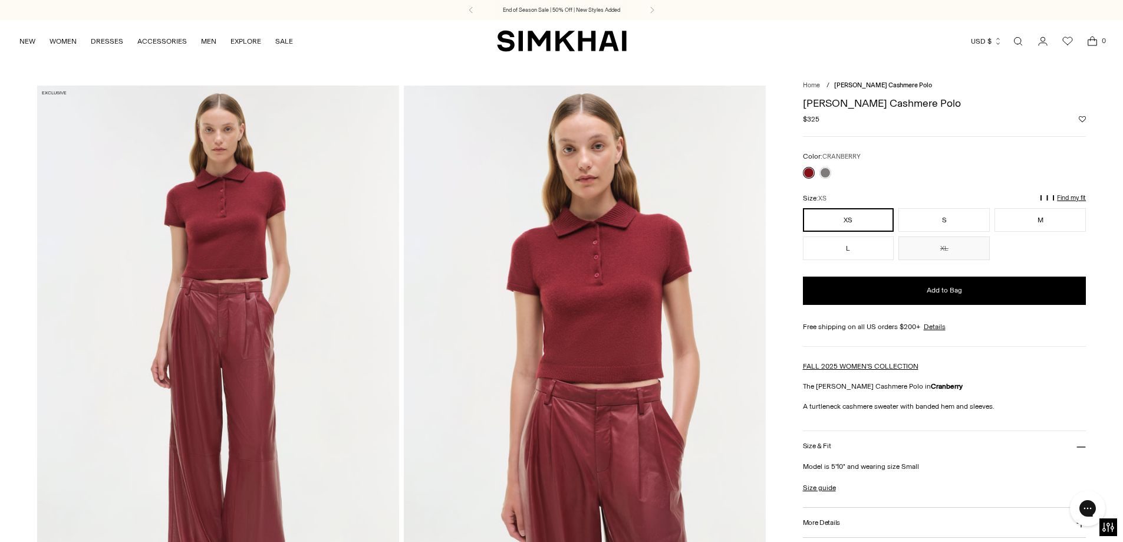
click at [199, 258] on img at bounding box center [218, 356] width 362 height 543
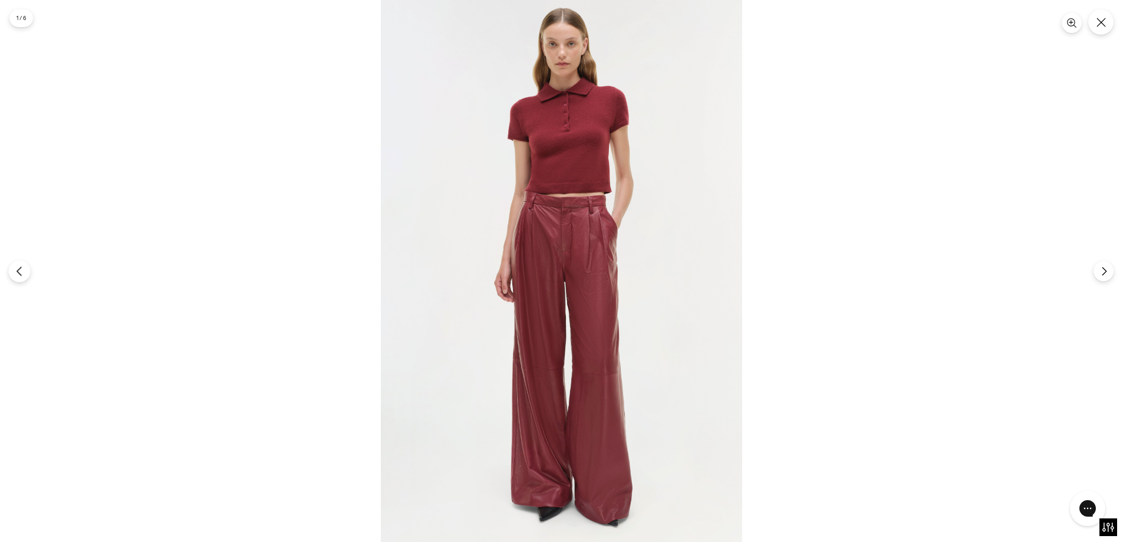
click at [23, 271] on icon "Previous" at bounding box center [19, 271] width 11 height 11
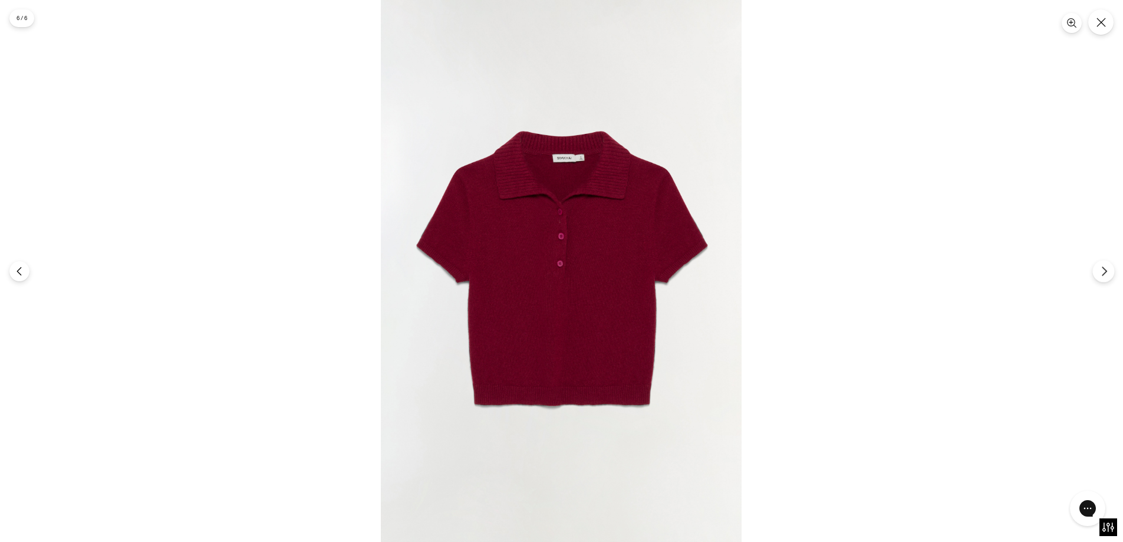
click at [1104, 269] on icon "Next" at bounding box center [1104, 270] width 4 height 9
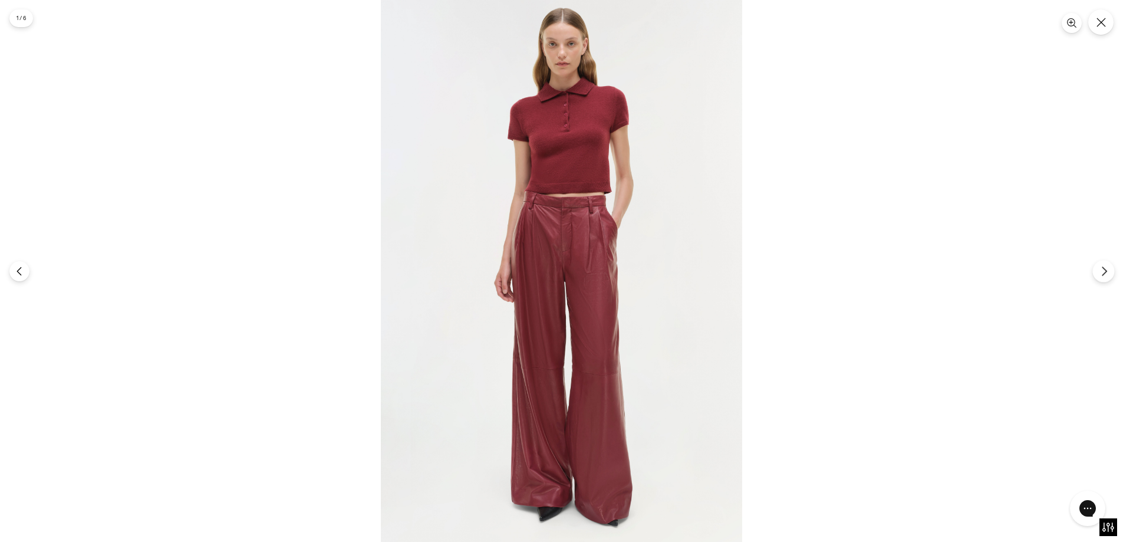
click at [1107, 268] on icon "Next" at bounding box center [1104, 271] width 11 height 11
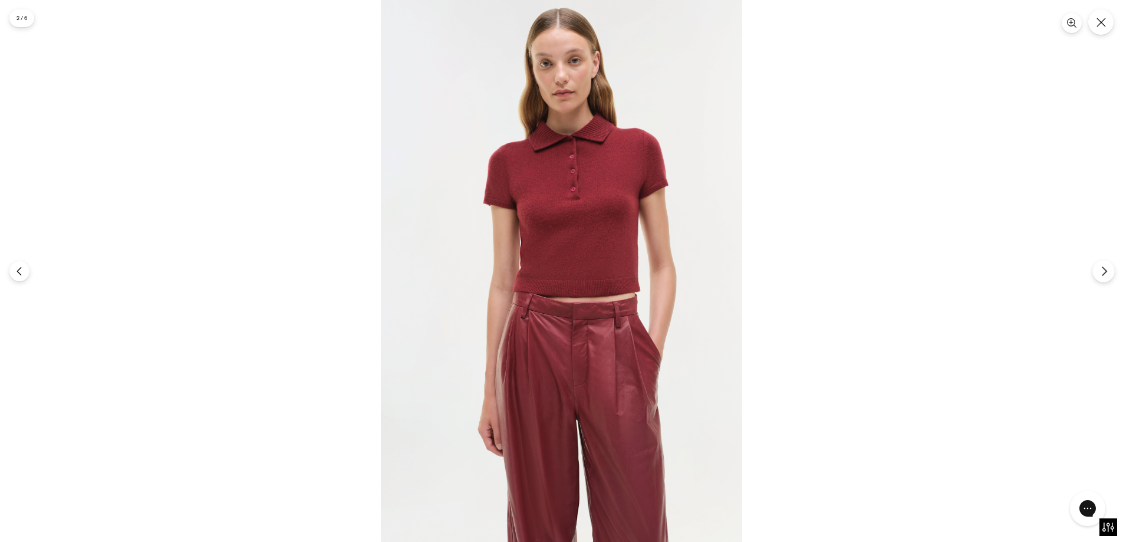
click at [1095, 266] on button "Next" at bounding box center [1103, 271] width 22 height 22
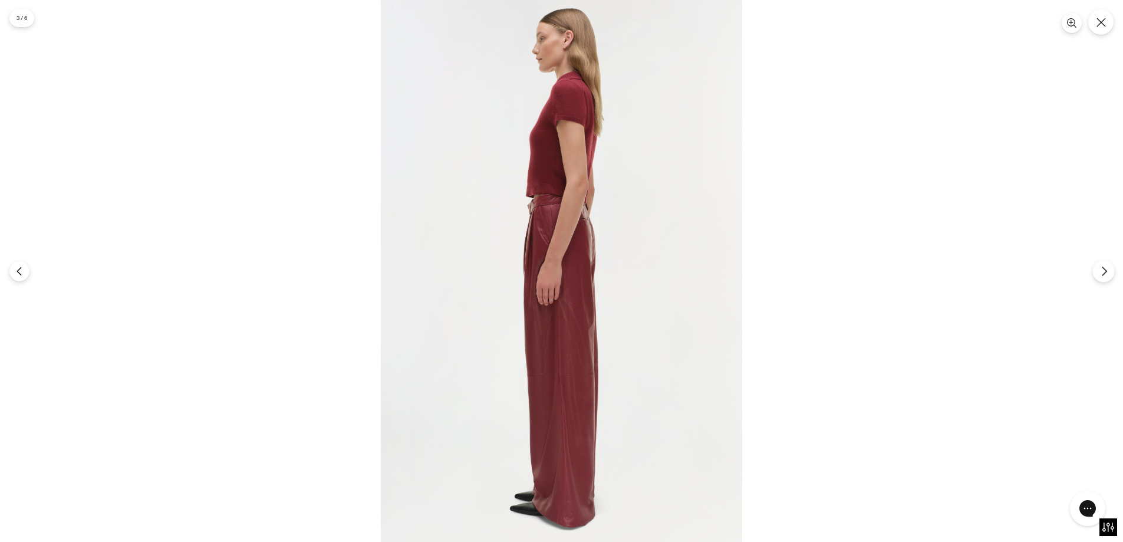
click at [1101, 274] on icon "Next" at bounding box center [1104, 271] width 11 height 11
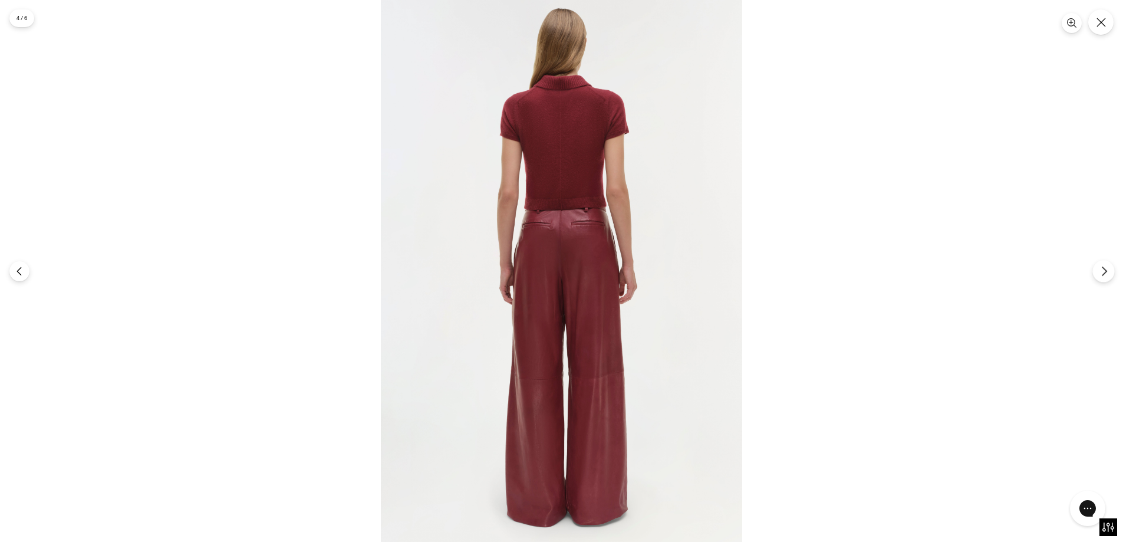
click at [1102, 271] on icon "Next" at bounding box center [1104, 271] width 11 height 11
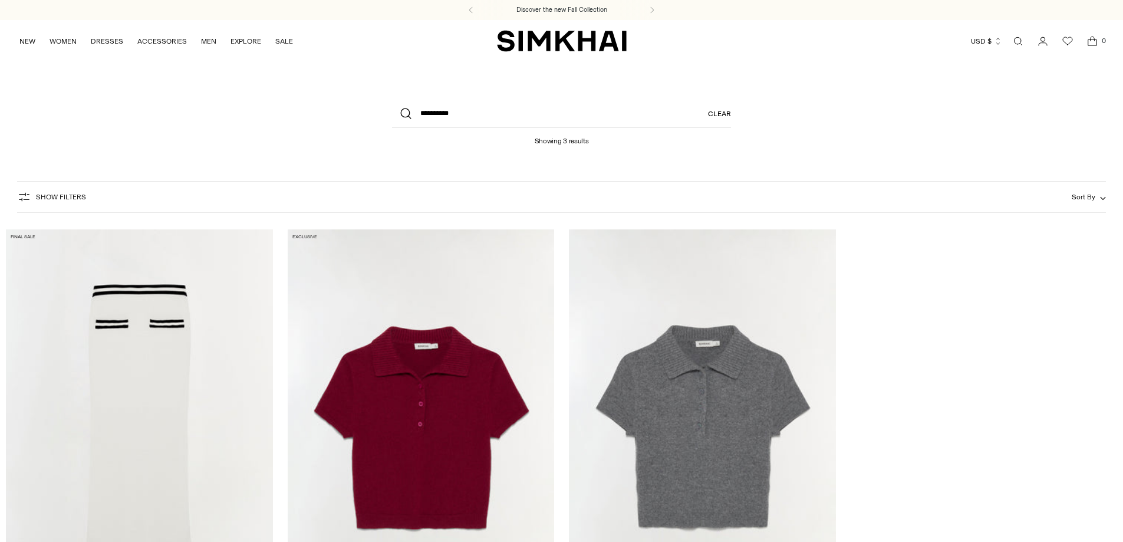
click at [0, 0] on img "Twila Cashmere Polo" at bounding box center [0, 0] width 0 height 0
click at [449, 114] on input "**********" at bounding box center [561, 114] width 339 height 28
type input "**********"
click at [392, 100] on button "Search" at bounding box center [406, 114] width 28 height 28
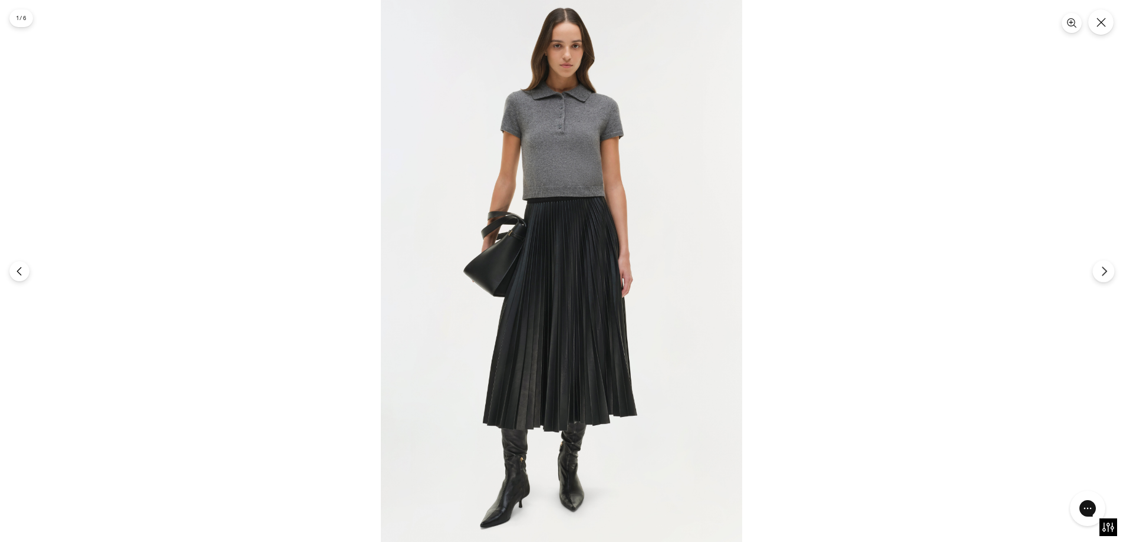
click at [1097, 271] on button "Next" at bounding box center [1103, 271] width 22 height 22
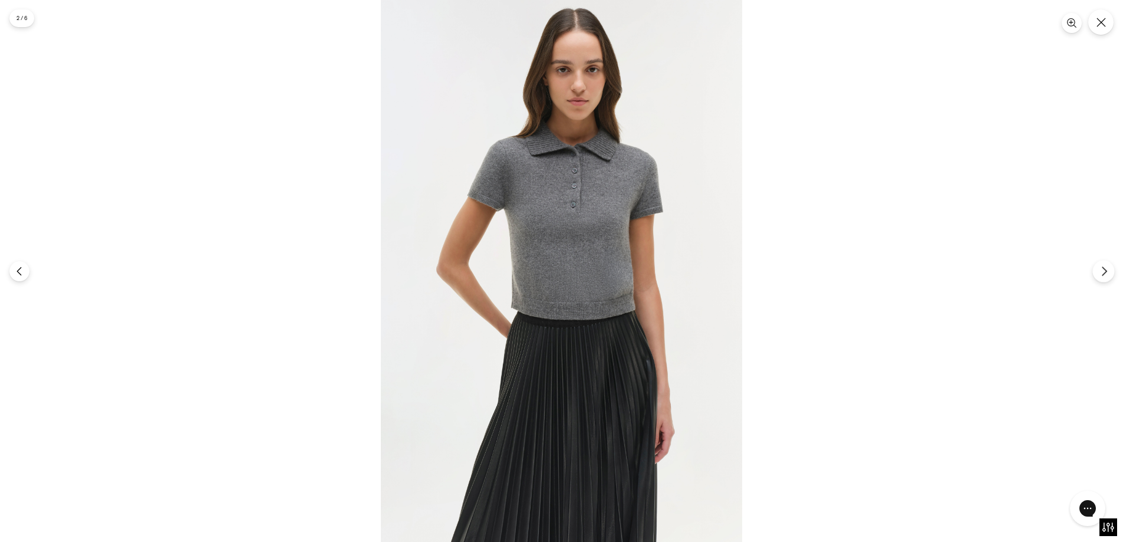
click at [1105, 272] on icon "Next" at bounding box center [1104, 271] width 11 height 11
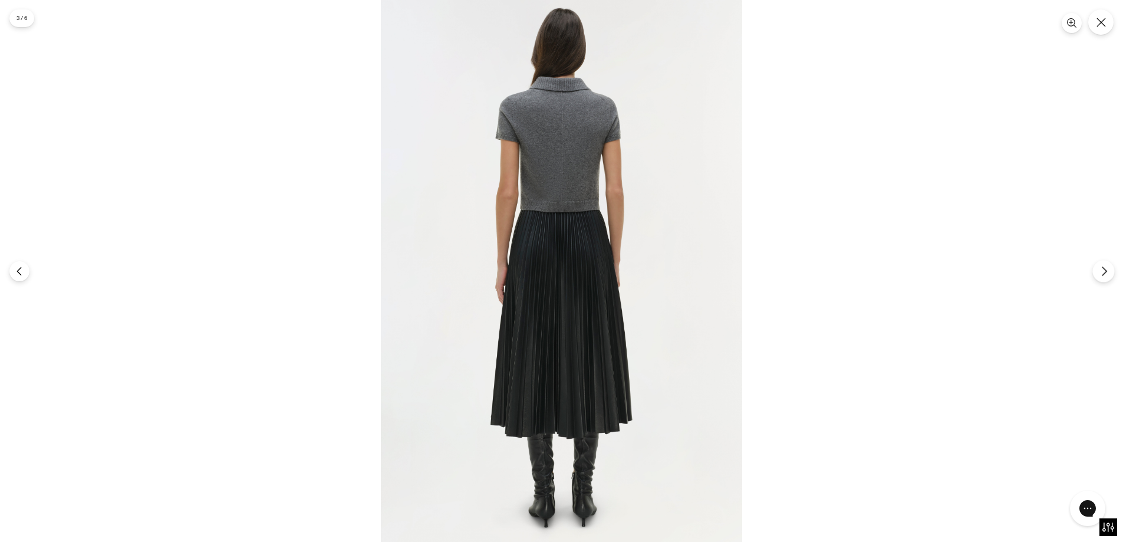
click at [1097, 273] on button "Next" at bounding box center [1103, 271] width 22 height 22
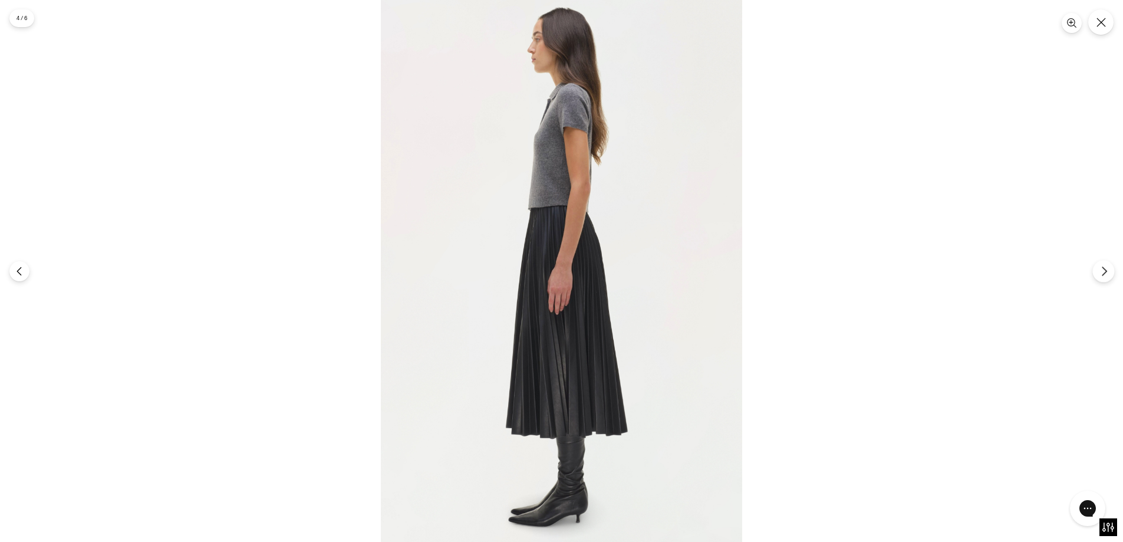
click at [1101, 273] on icon "Next" at bounding box center [1104, 271] width 11 height 11
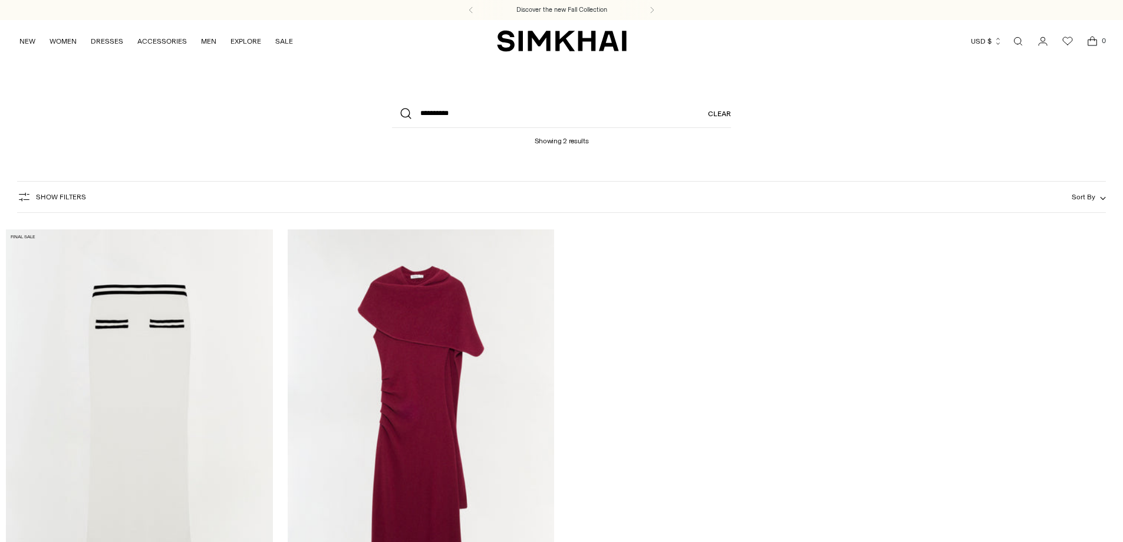
click at [0, 0] on img "Hathaway Wool Cashmere Midi Dress" at bounding box center [0, 0] width 0 height 0
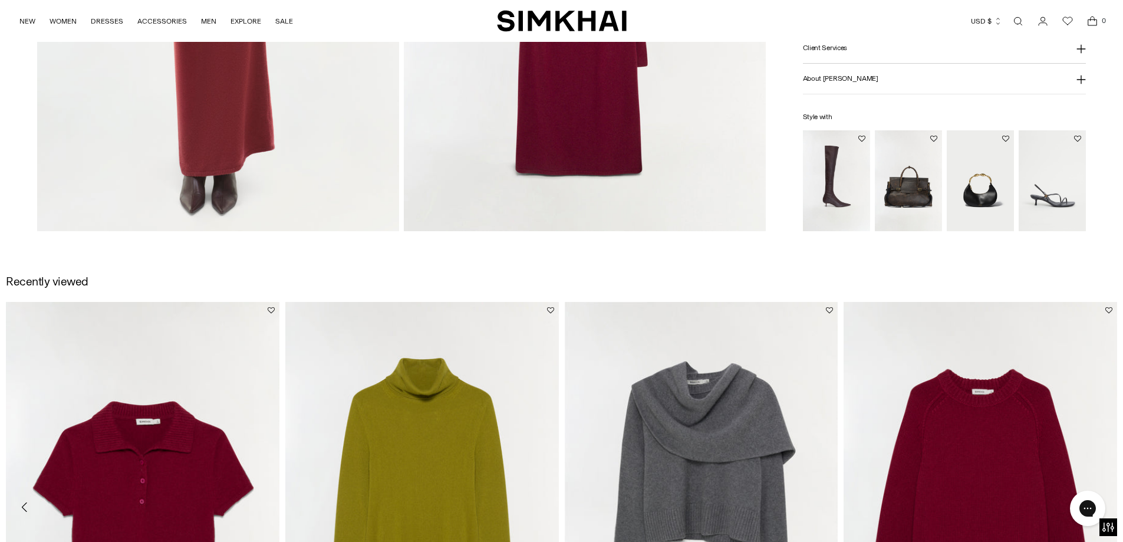
scroll to position [1355, 0]
